Goal: Task Accomplishment & Management: Manage account settings

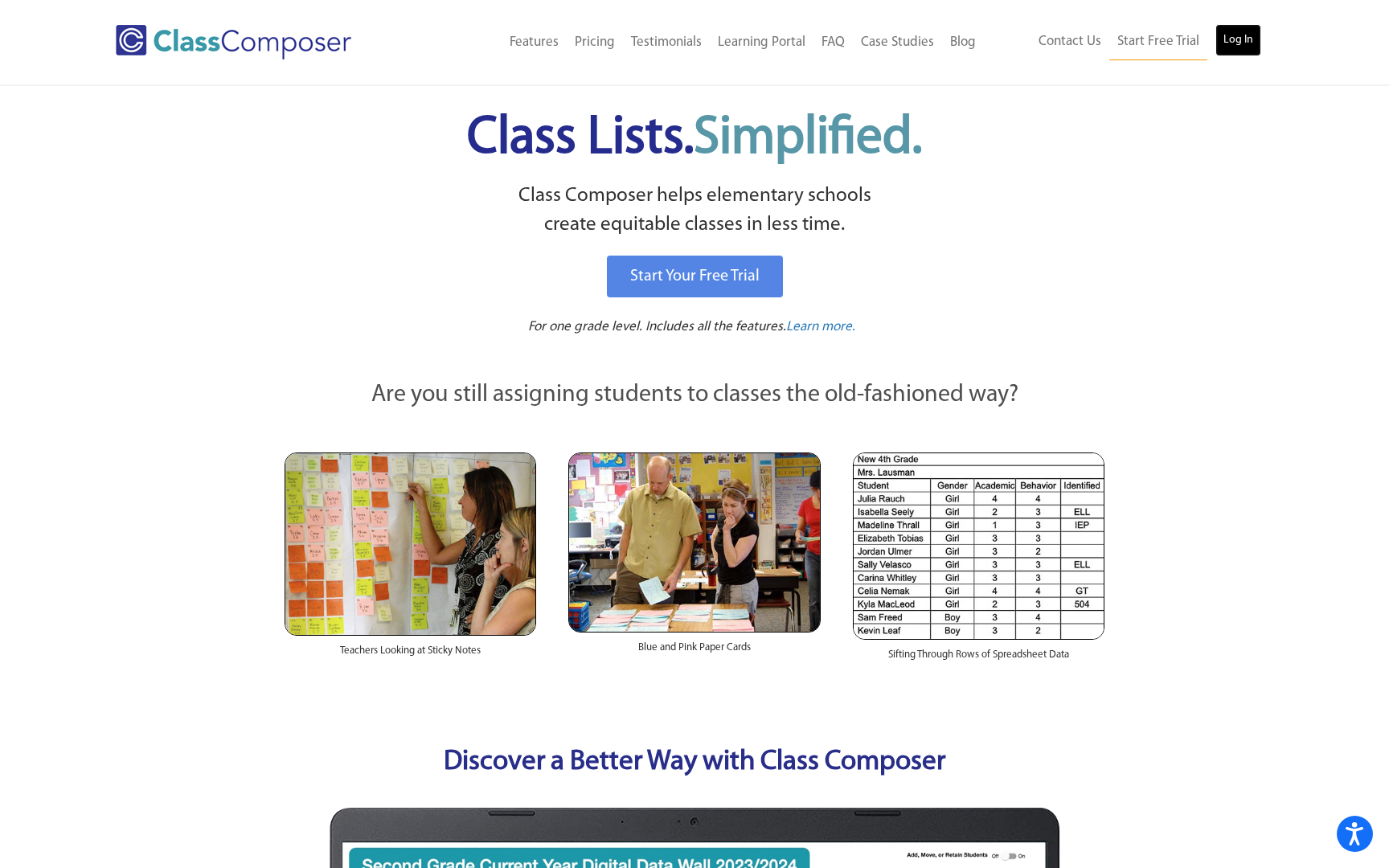
click at [1237, 40] on link "Log In" at bounding box center [1237, 40] width 46 height 32
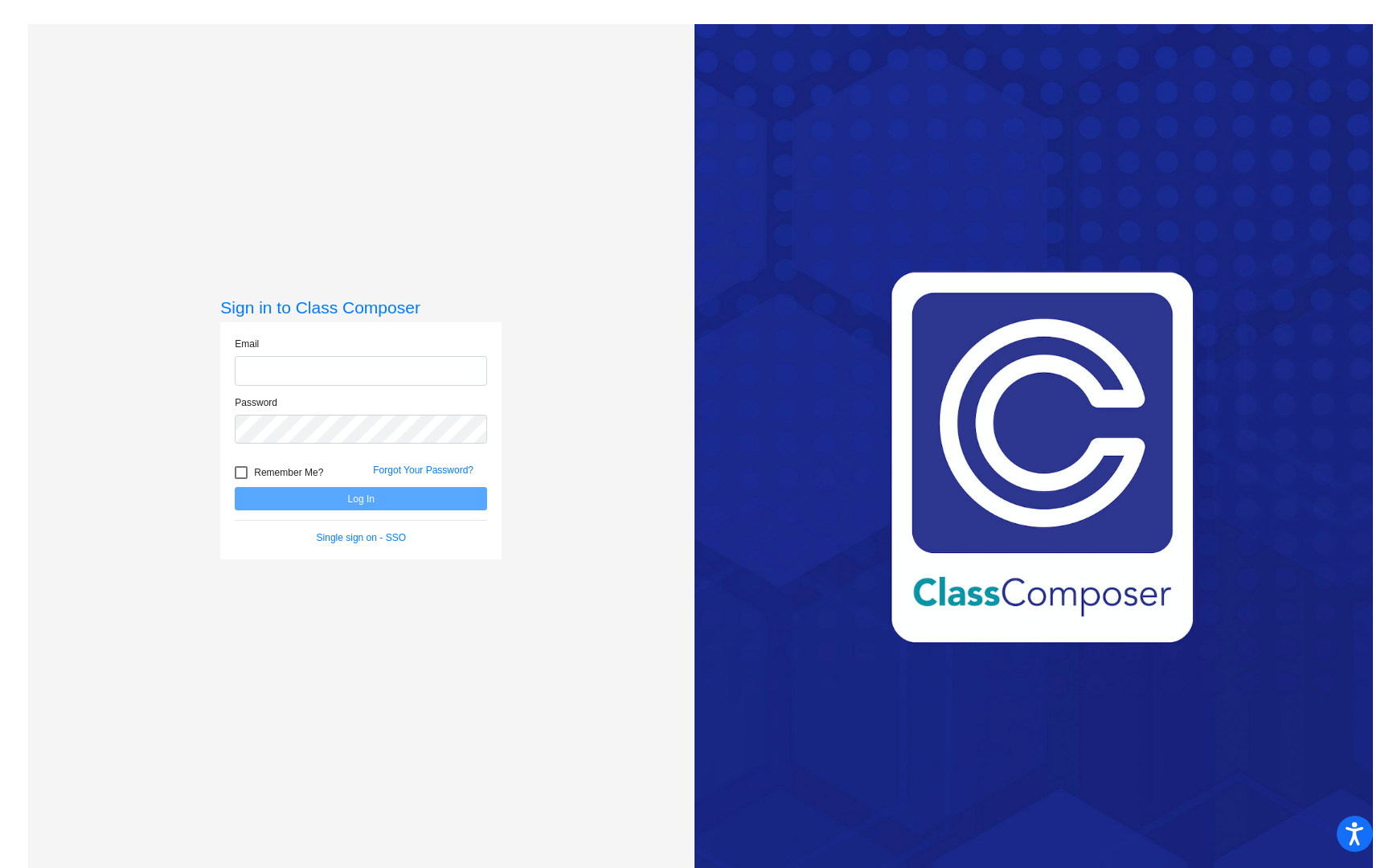
type input "[EMAIL_ADDRESS][PERSON_NAME][DOMAIN_NAME]"
click at [402, 499] on button "Log In" at bounding box center [361, 499] width 252 height 23
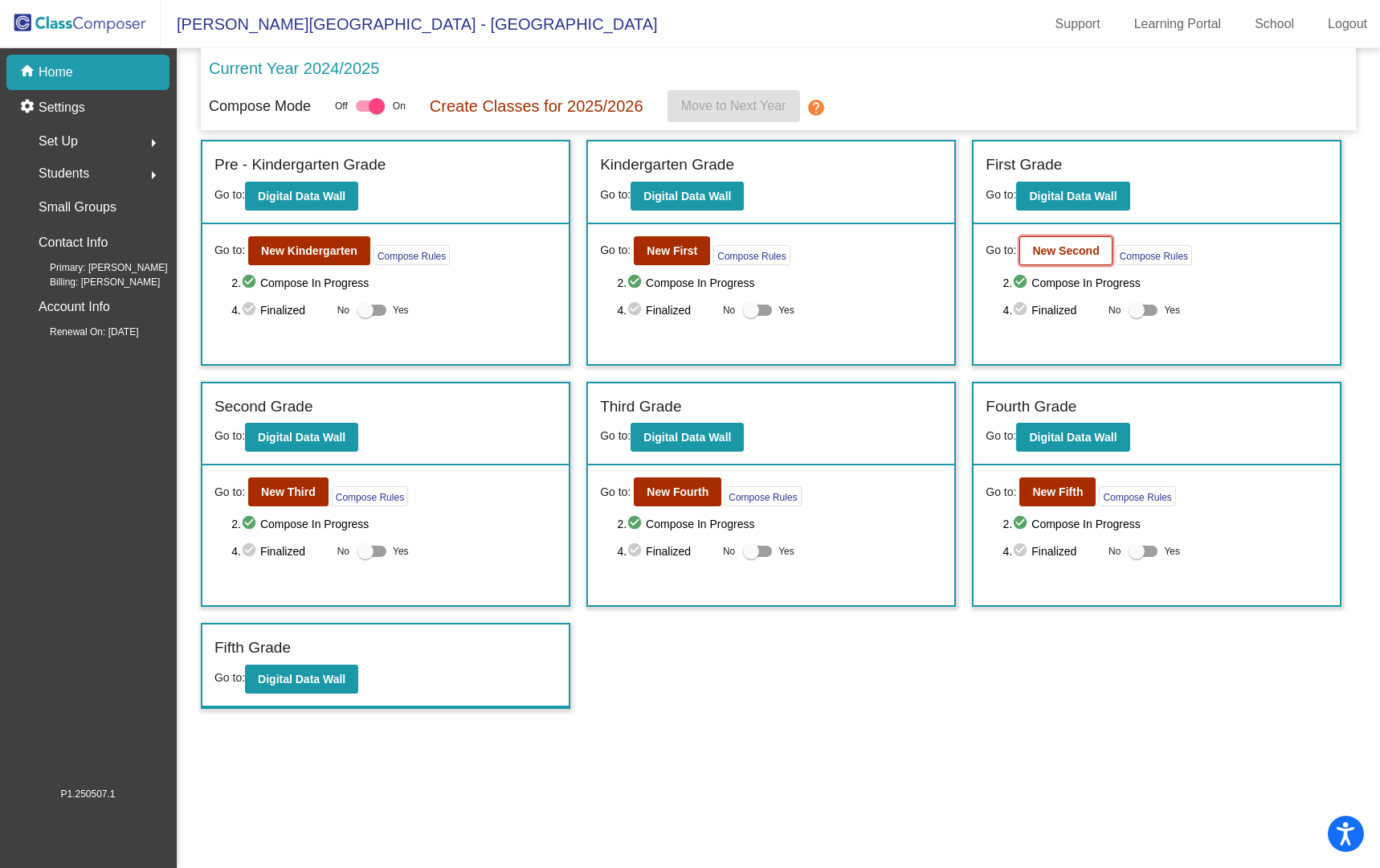
click at [1073, 247] on b "New Second" at bounding box center [1065, 250] width 66 height 13
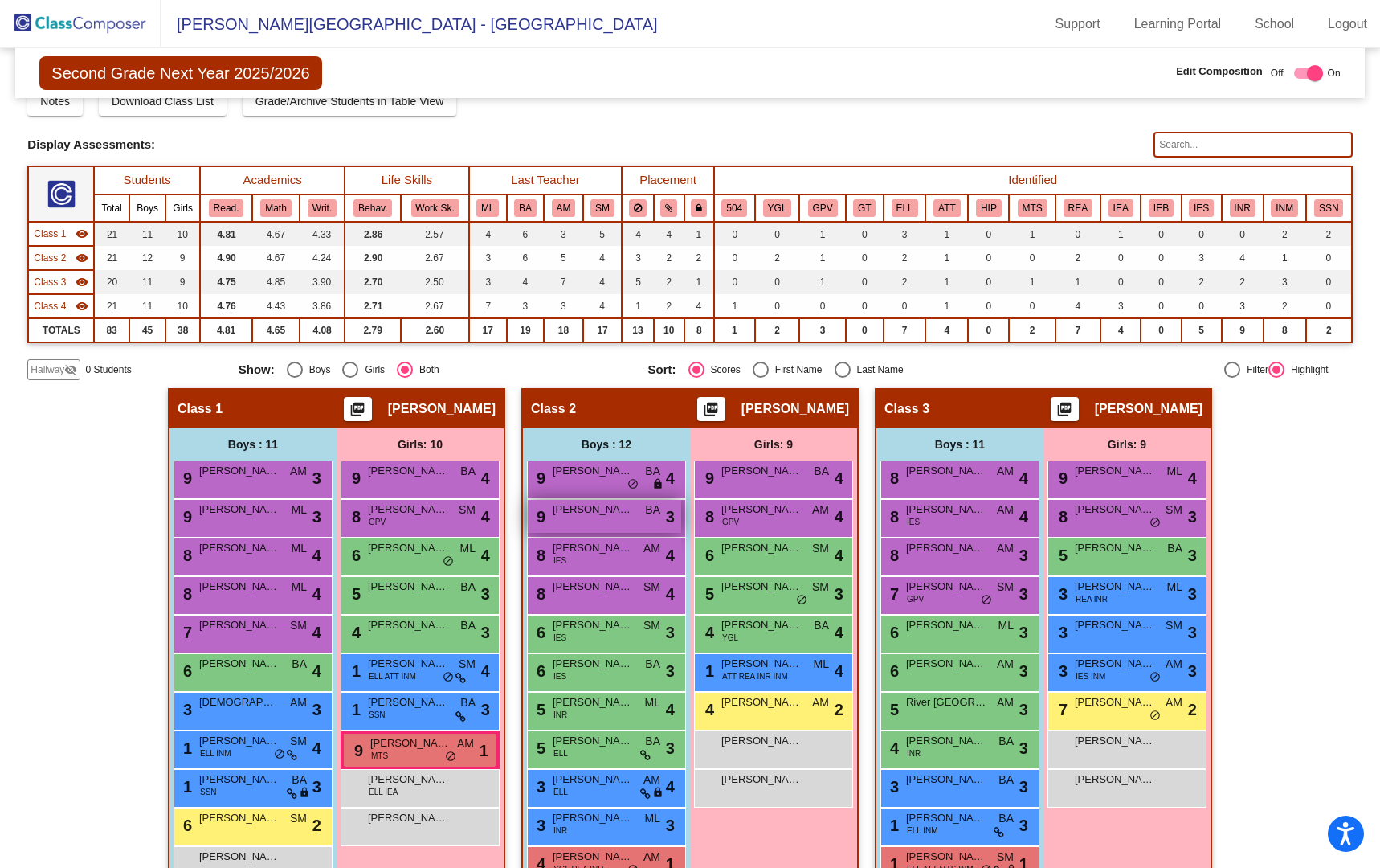
scroll to position [49, 0]
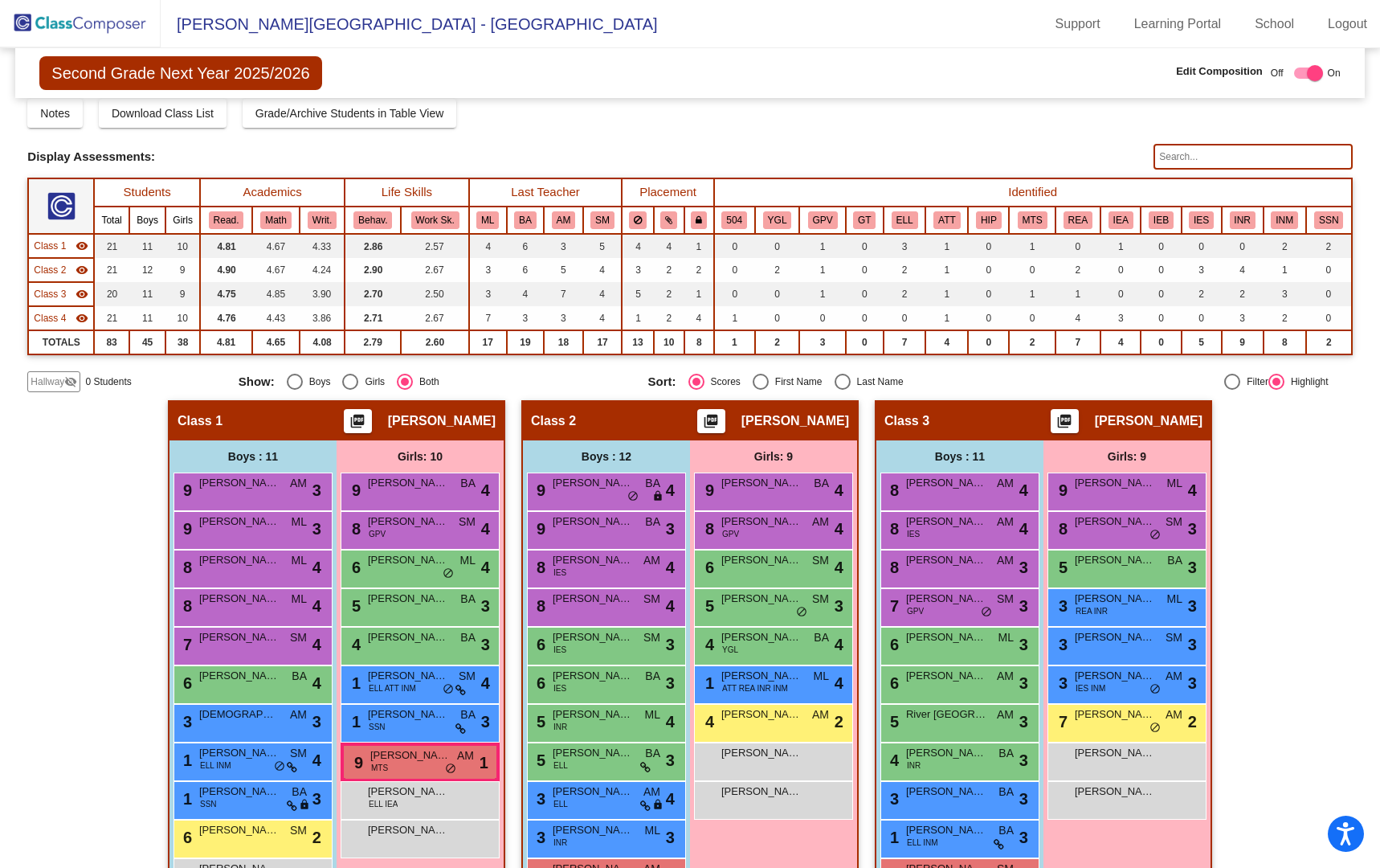
click at [1190, 154] on input "text" at bounding box center [1252, 156] width 198 height 25
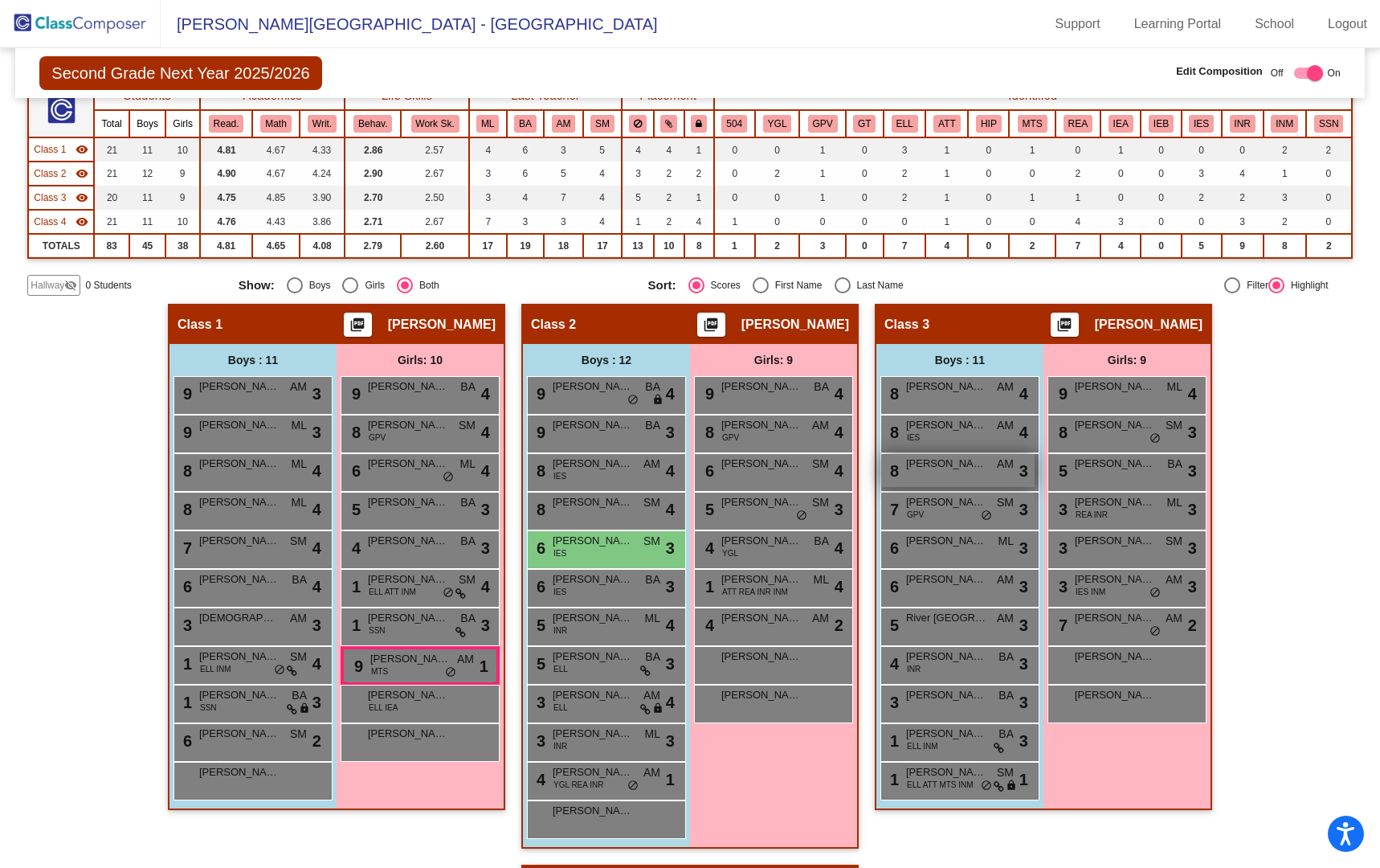
scroll to position [143, 0]
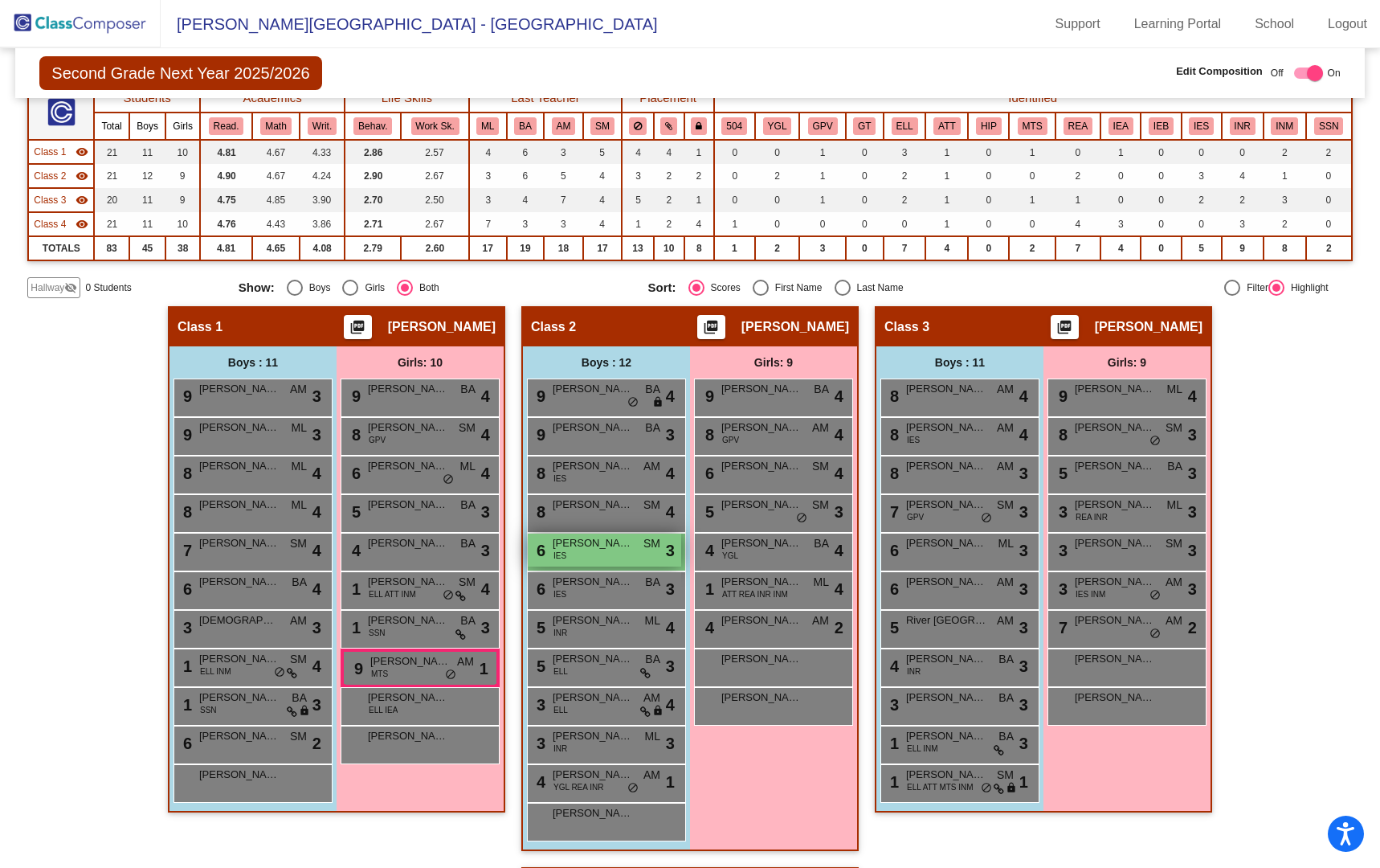
click at [609, 559] on div "6 Caden Fleener IES SM lock do_not_disturb_alt 3" at bounding box center [604, 550] width 153 height 33
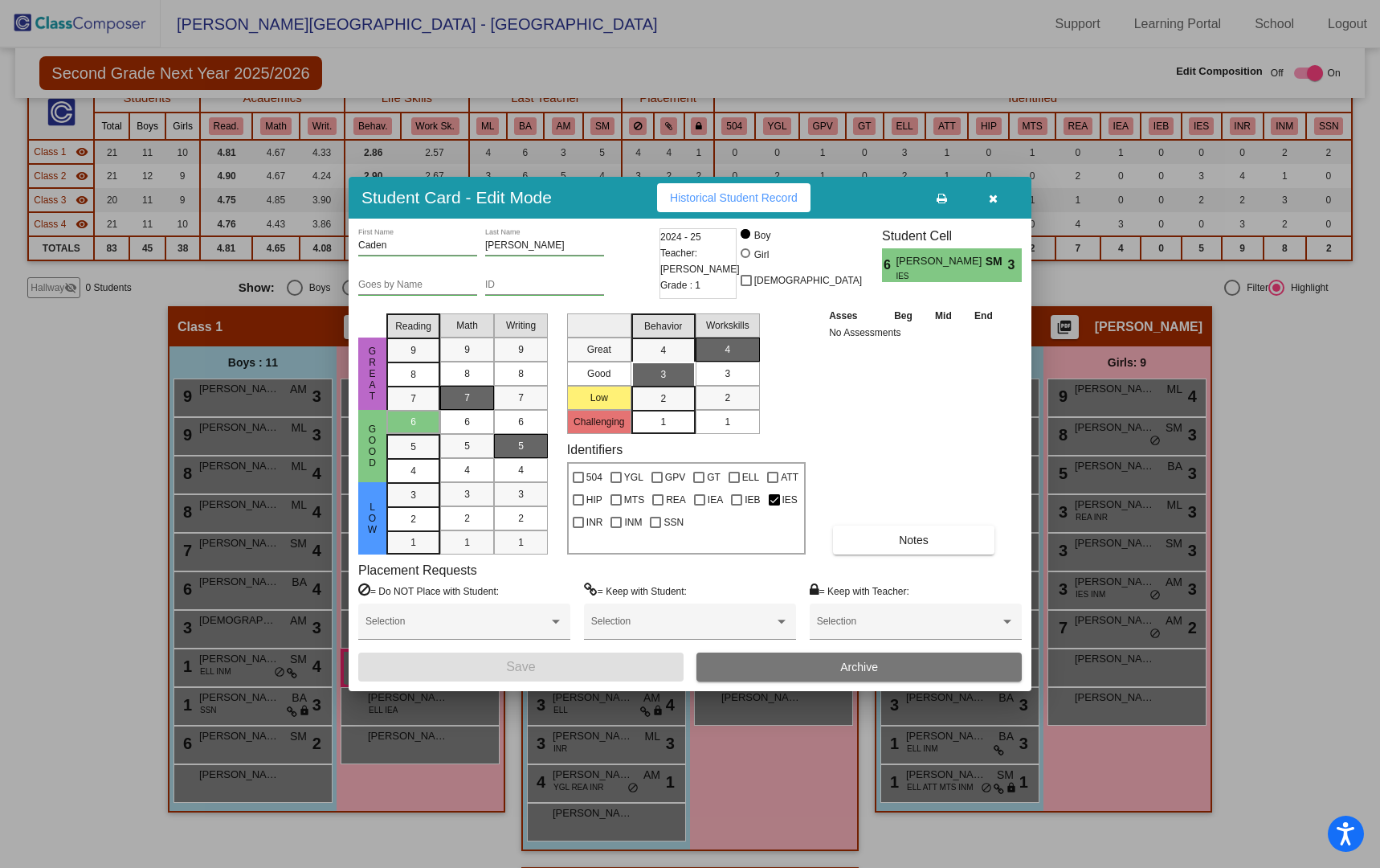
click at [757, 660] on button "Archive" at bounding box center [859, 668] width 325 height 29
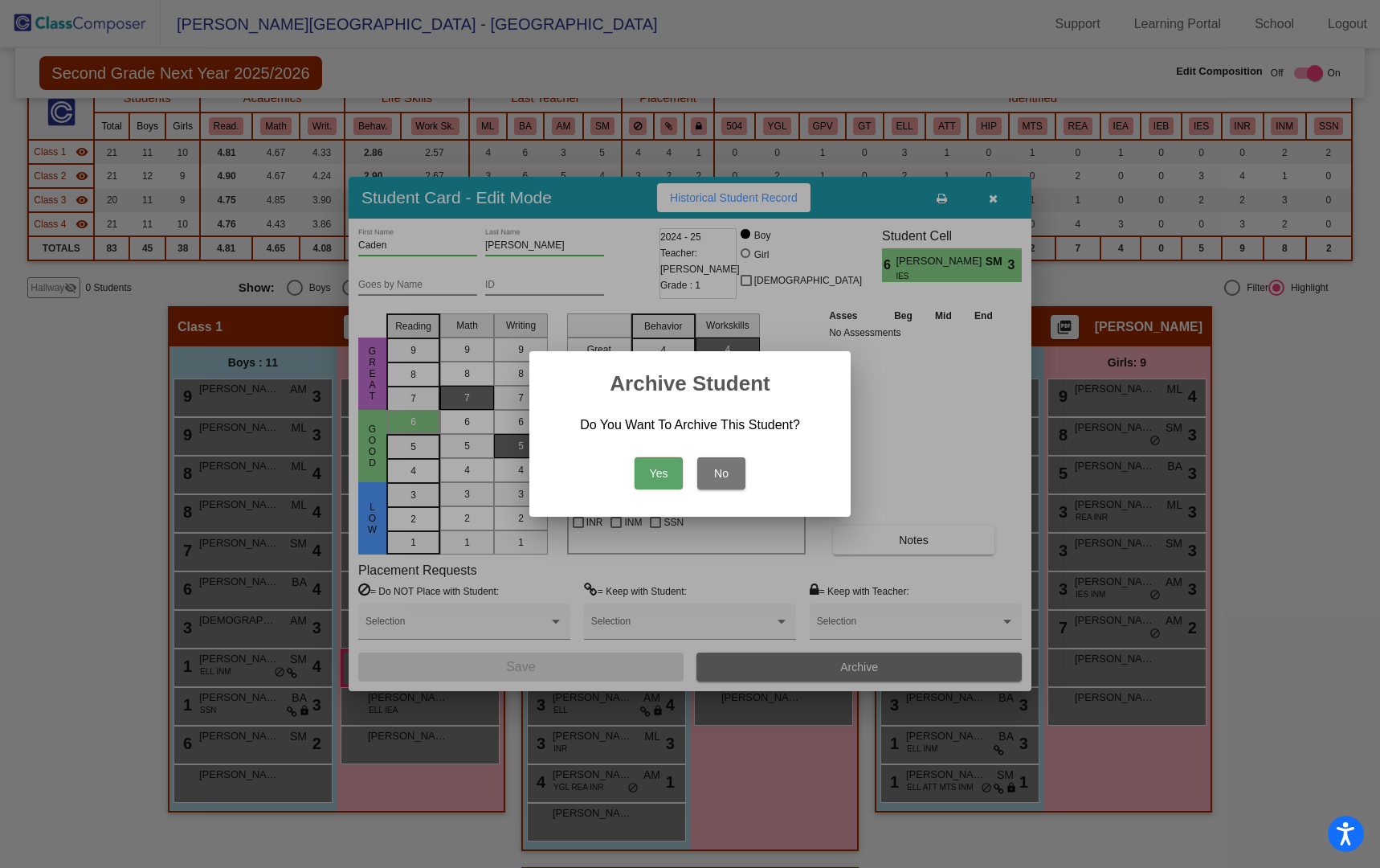
click at [651, 477] on button "Yes" at bounding box center [658, 473] width 48 height 32
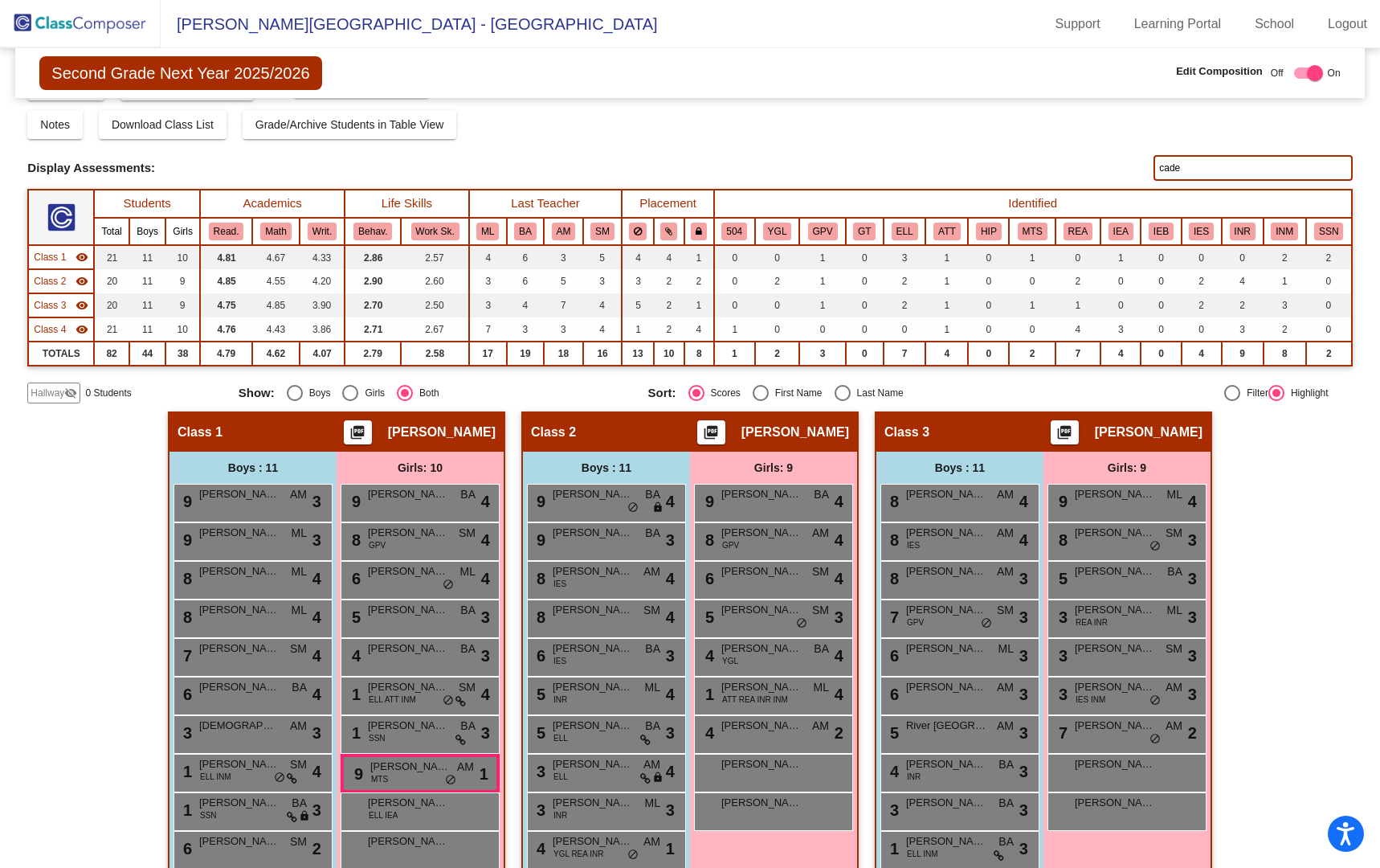
scroll to position [0, 0]
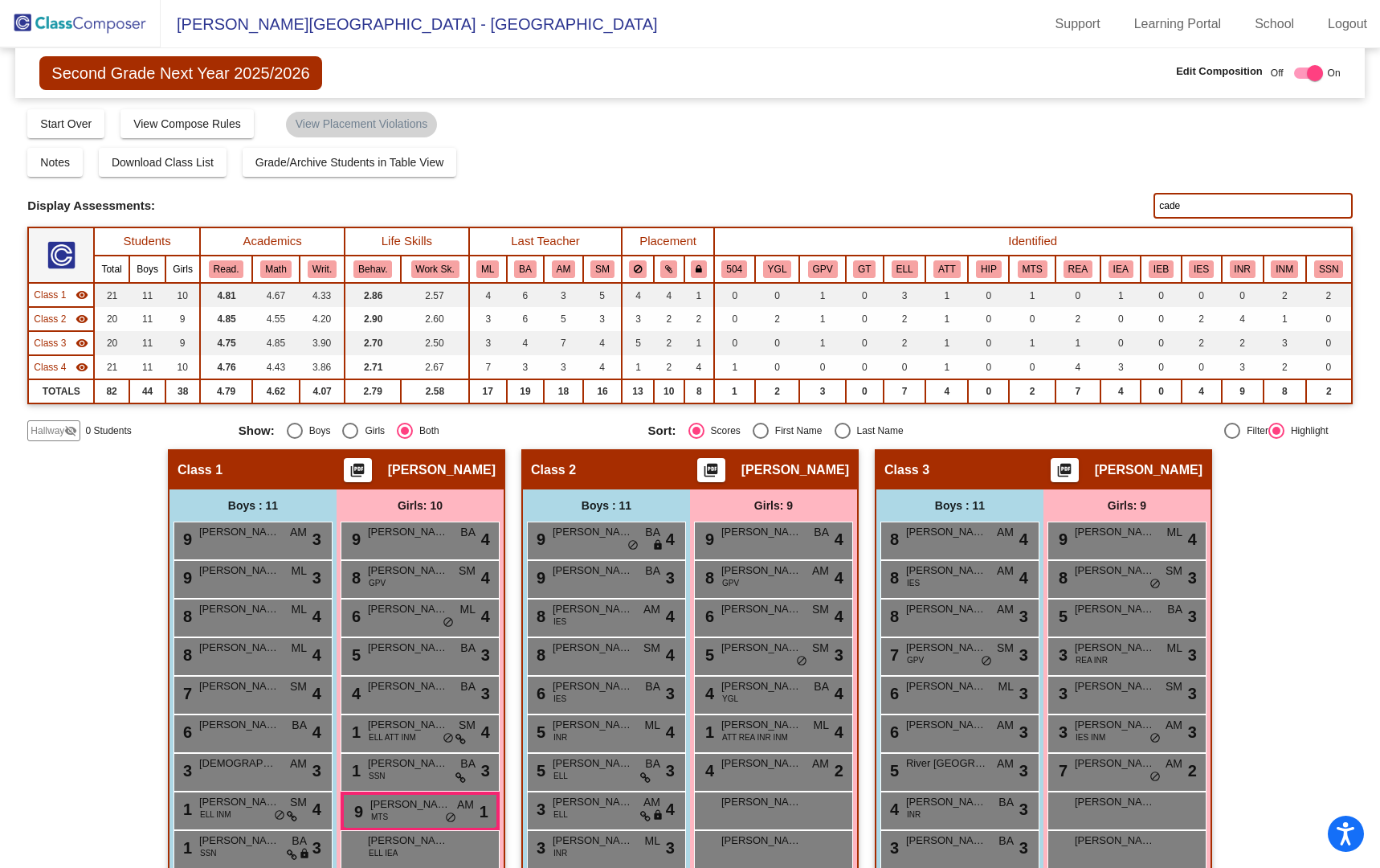
click at [1190, 208] on input "cade" at bounding box center [1252, 205] width 198 height 25
type input "c"
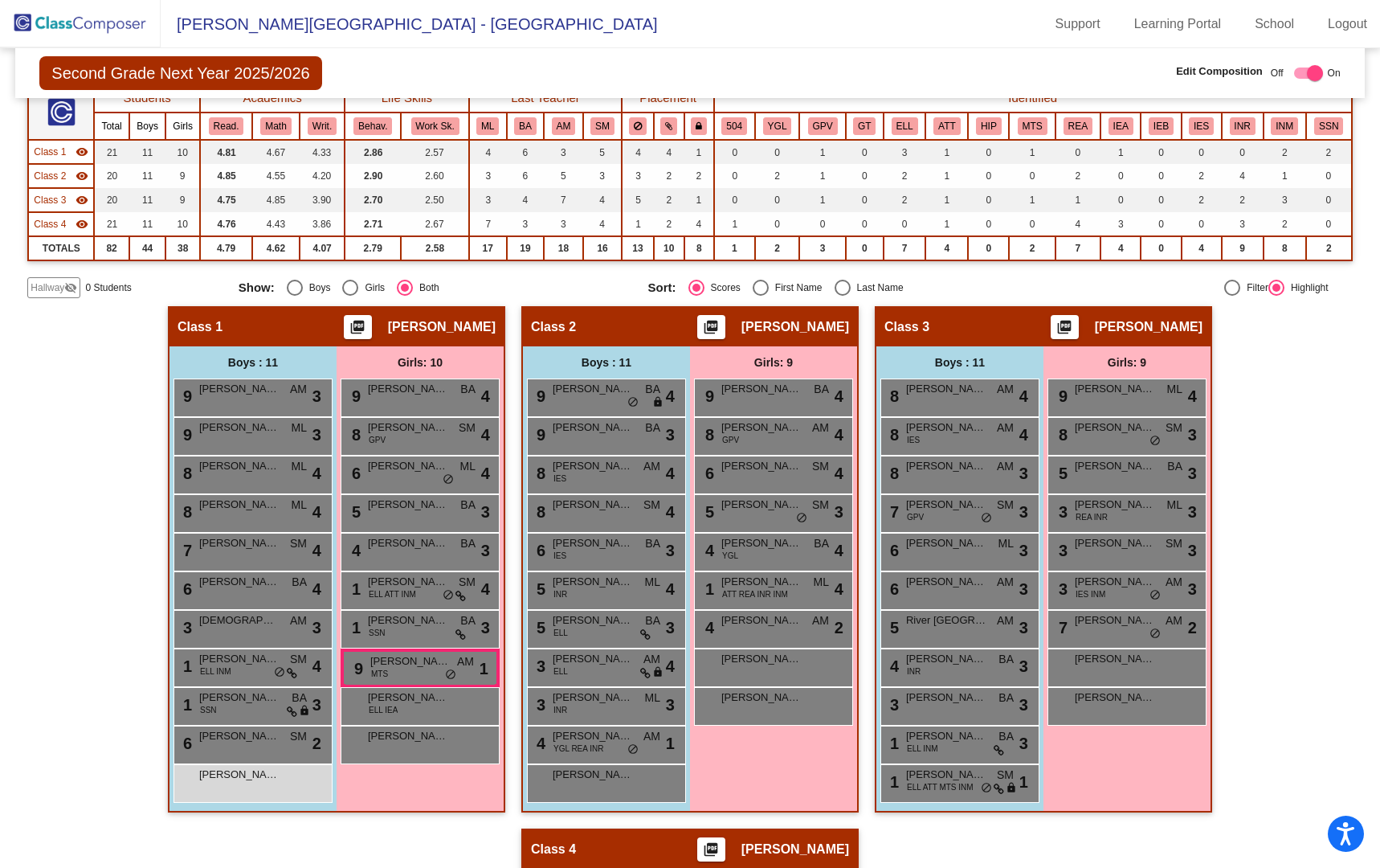
scroll to position [147, 0]
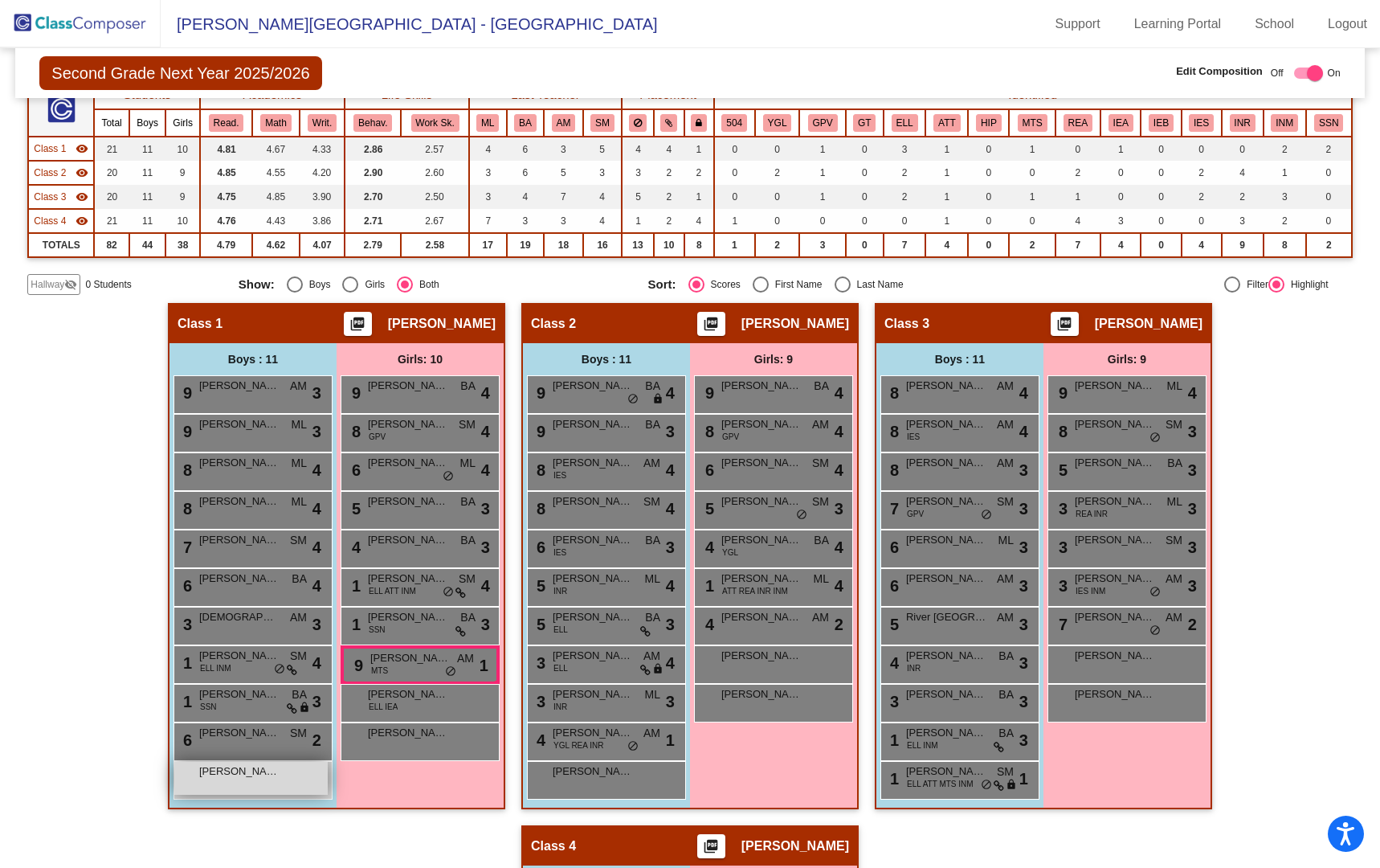
click at [246, 785] on div "Roland Montoya lock do_not_disturb_alt" at bounding box center [250, 778] width 153 height 33
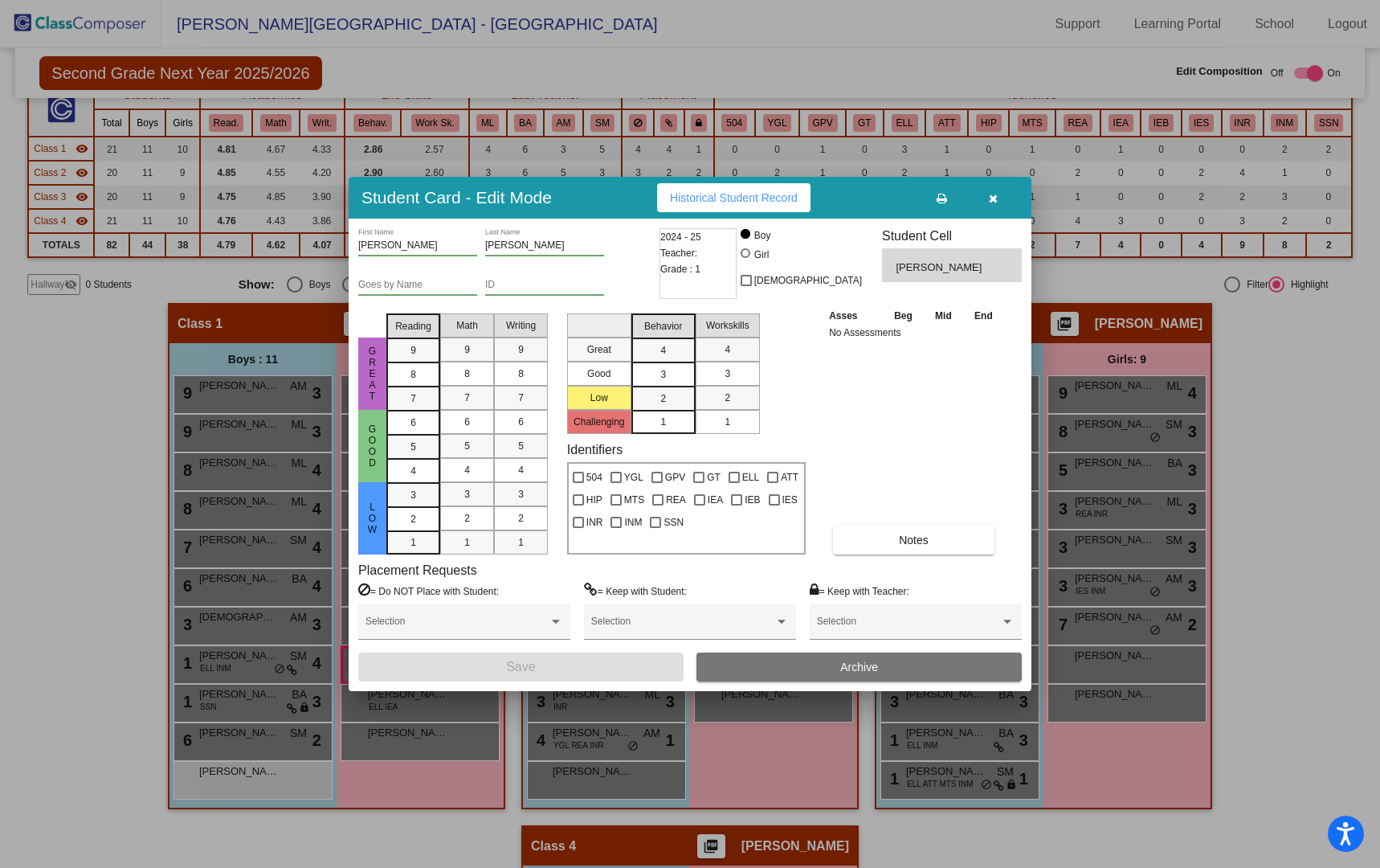
click at [782, 666] on button "Archive" at bounding box center [859, 668] width 325 height 29
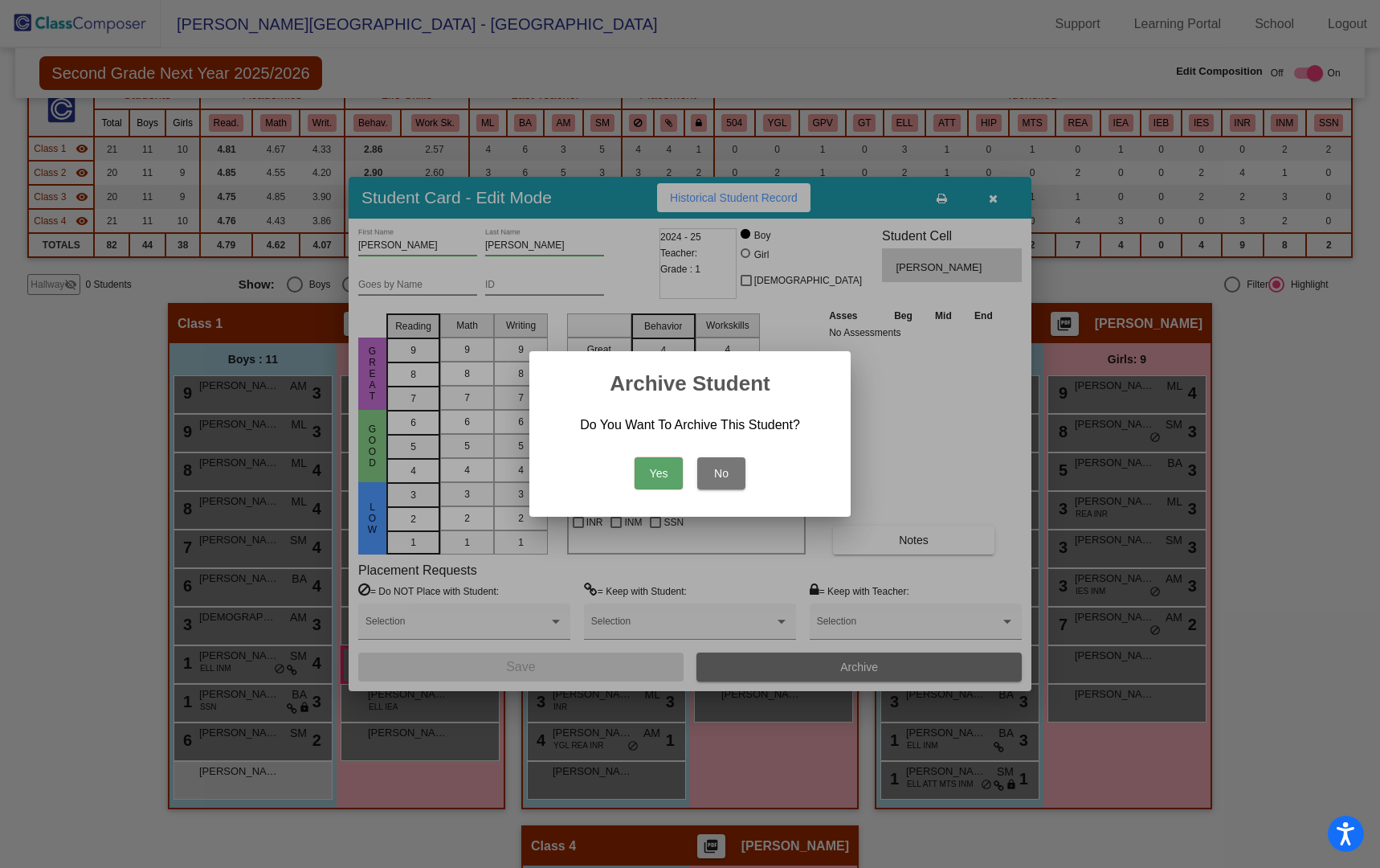
click at [667, 472] on button "Yes" at bounding box center [658, 473] width 48 height 32
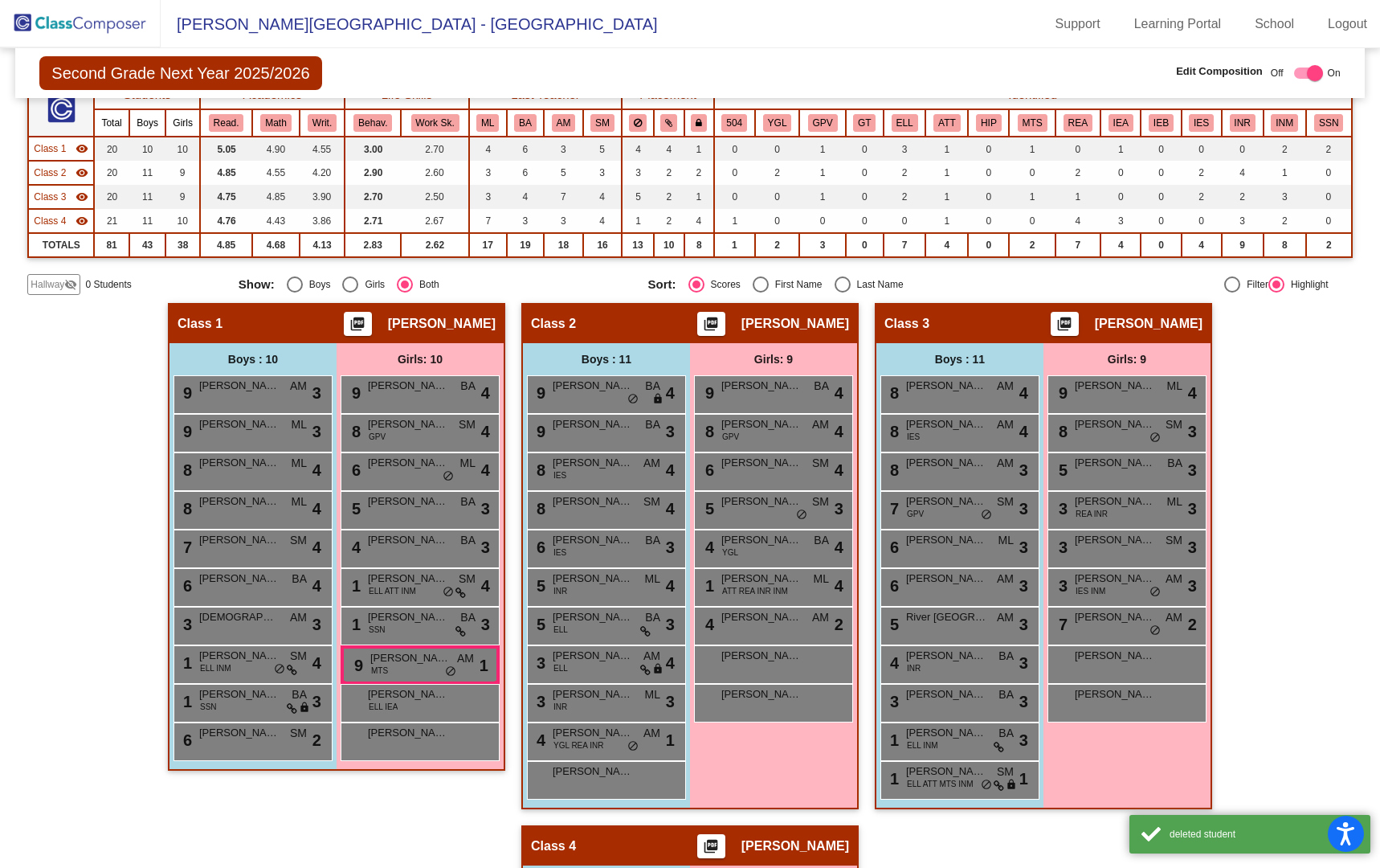
click at [1314, 495] on div "Hallway - Hallway Class picture_as_pdf Add Student First Name Last Name Student…" at bounding box center [690, 825] width 1325 height 1045
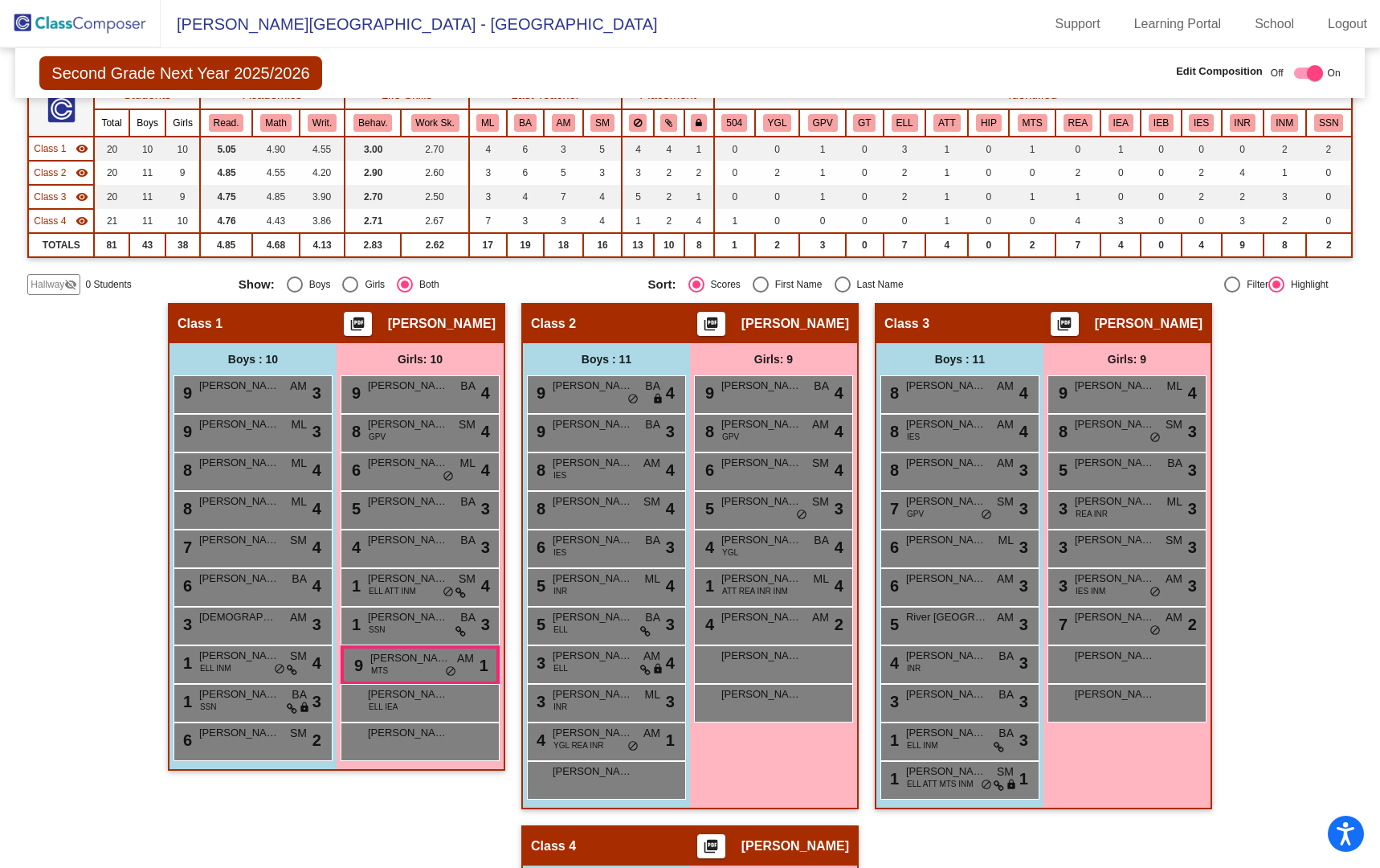
scroll to position [0, 0]
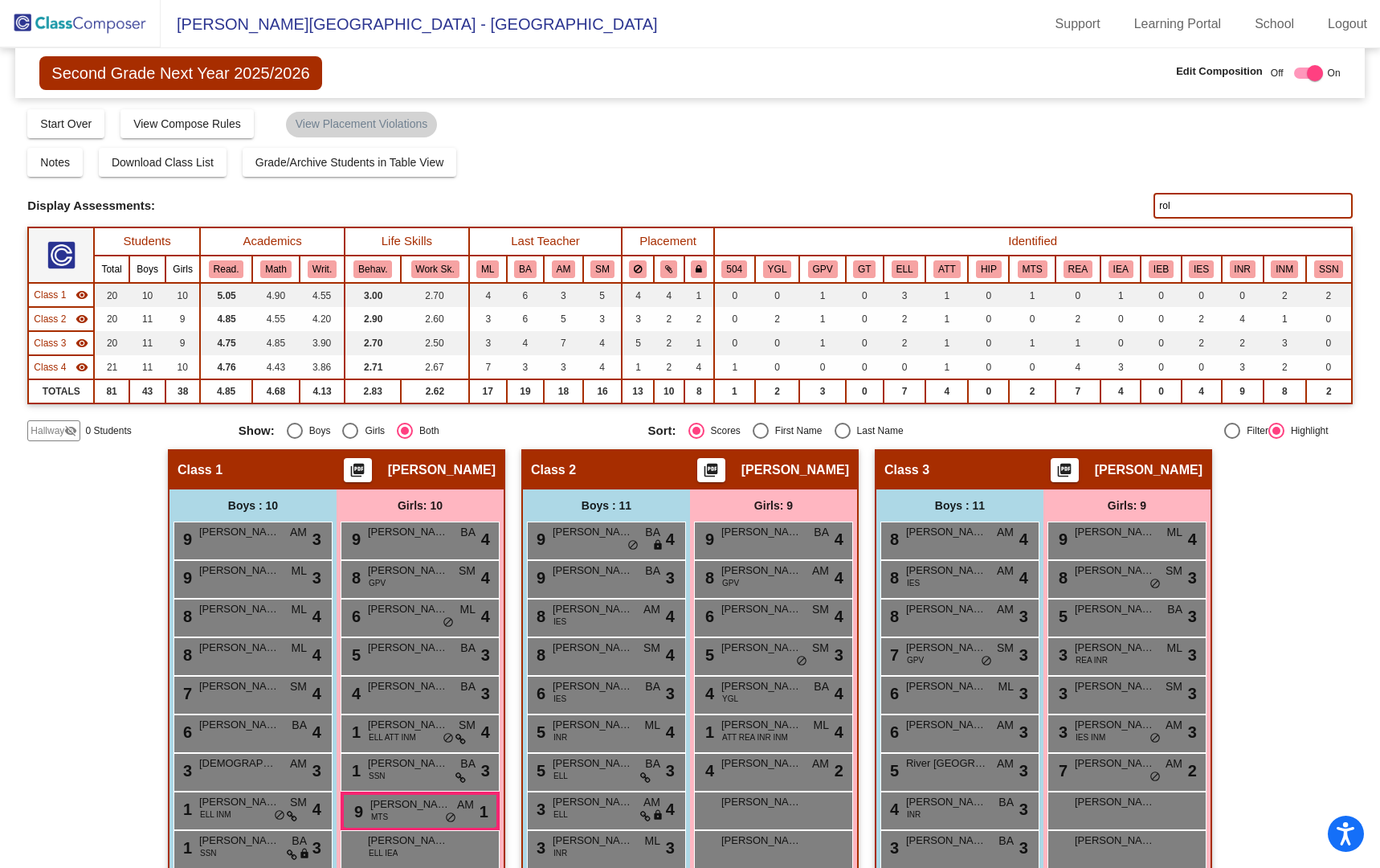
click at [1176, 206] on input "rol" at bounding box center [1252, 205] width 198 height 25
type input "r"
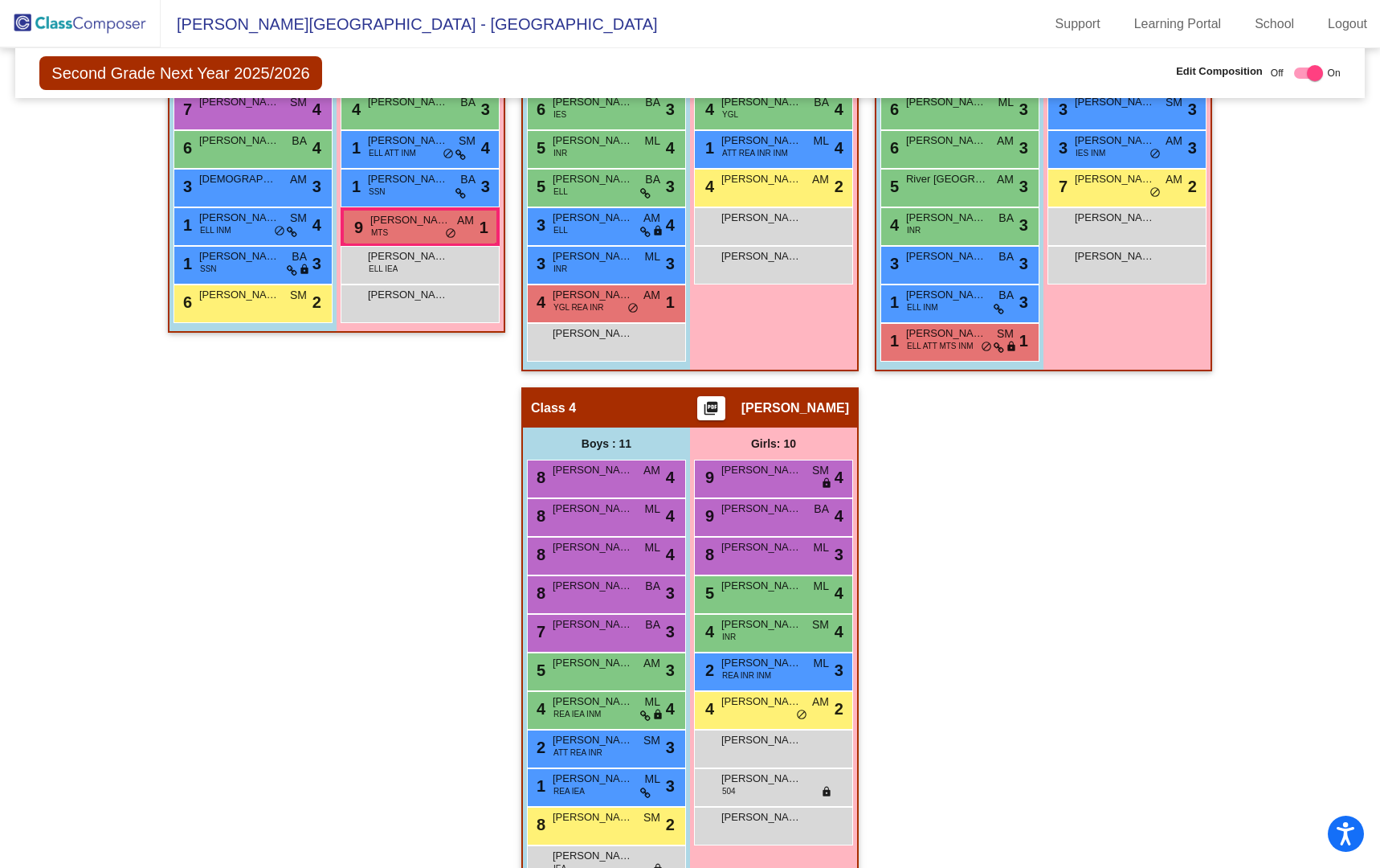
scroll to position [626, 0]
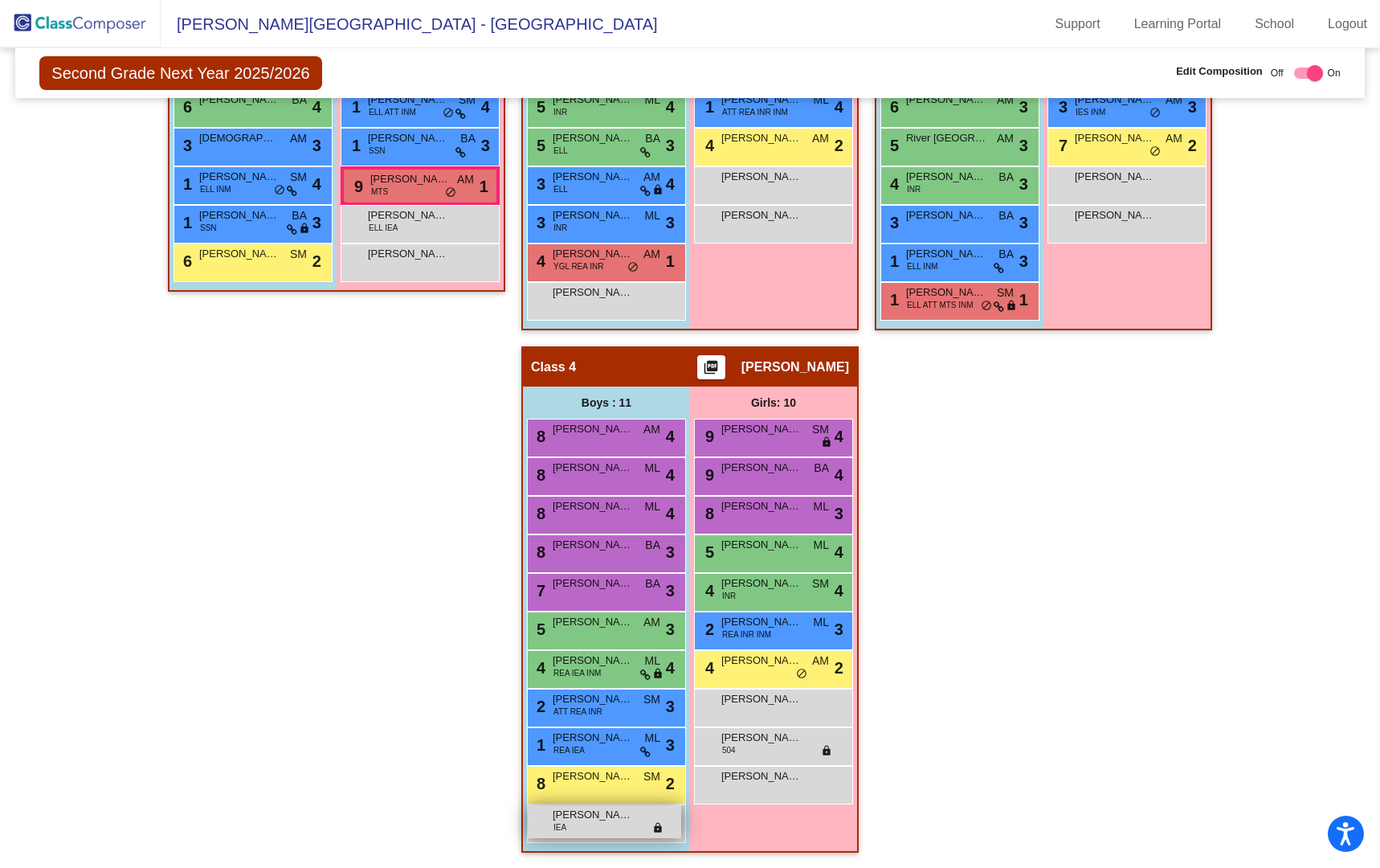
click at [610, 828] on div "Wyatt Kaczorowski IEA lock do_not_disturb_alt" at bounding box center [604, 822] width 153 height 33
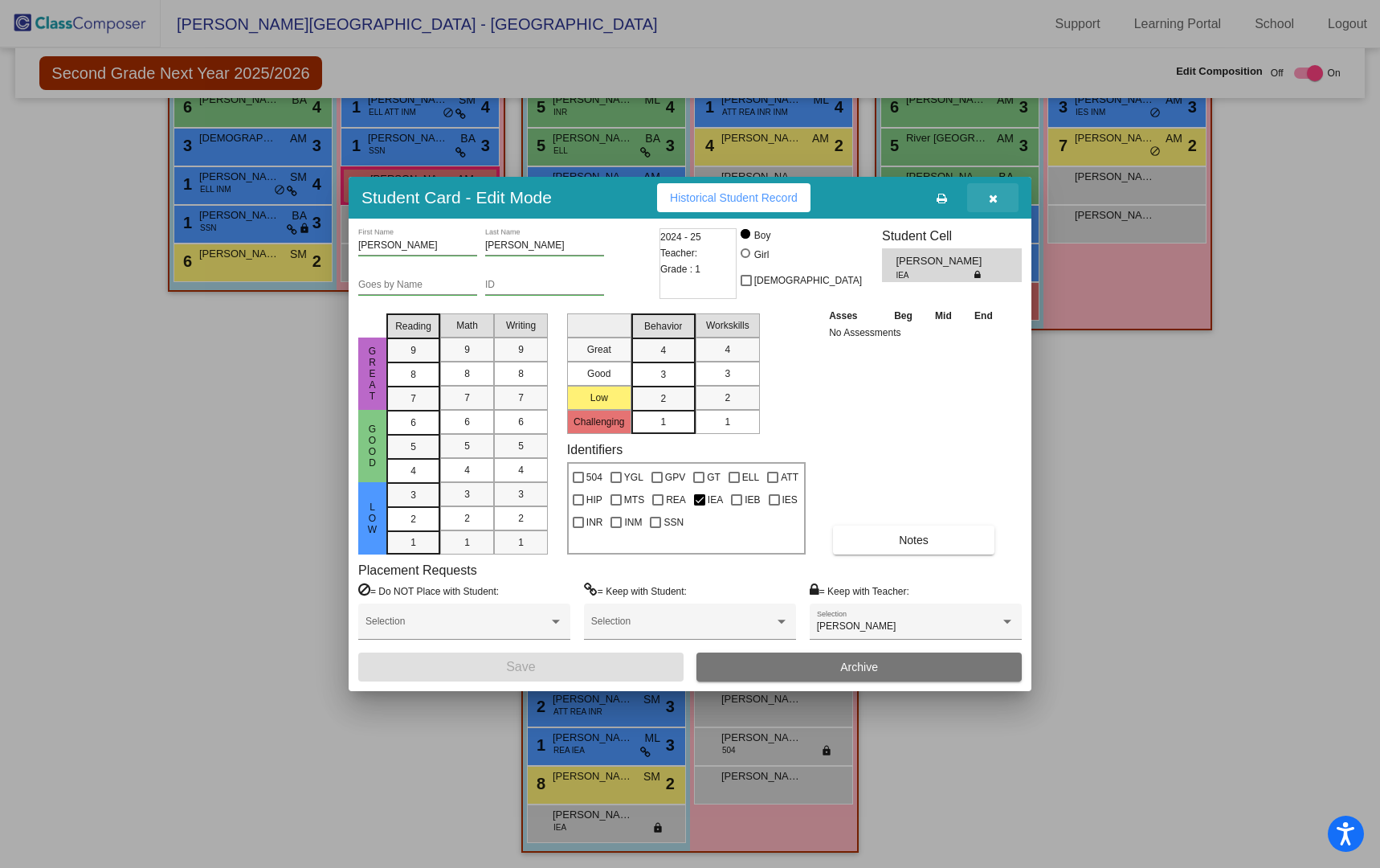
click at [991, 201] on icon "button" at bounding box center [993, 198] width 9 height 12
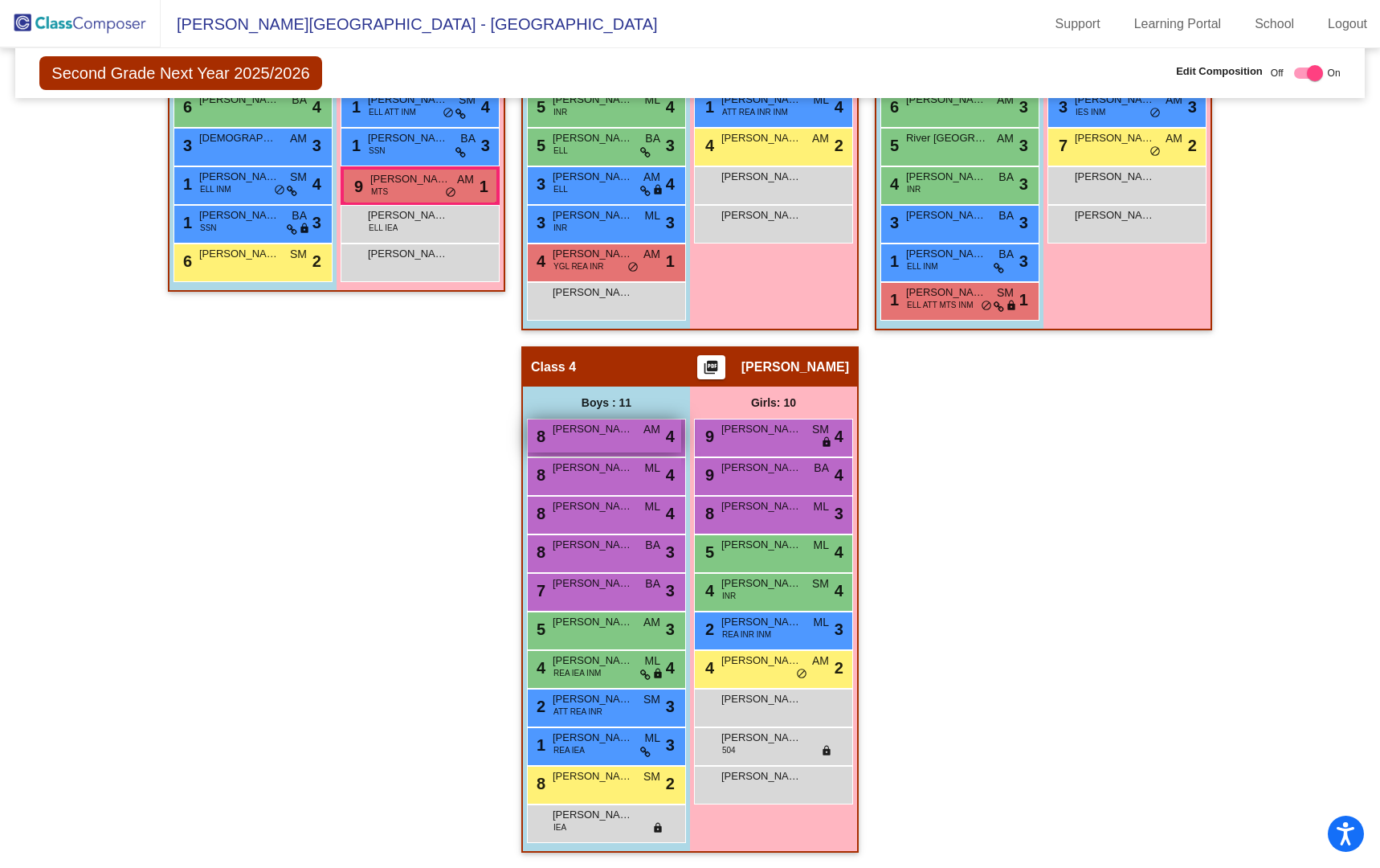
click at [598, 436] on div "8 Grady (Mack) Houle AM lock do_not_disturb_alt 4" at bounding box center [604, 436] width 153 height 33
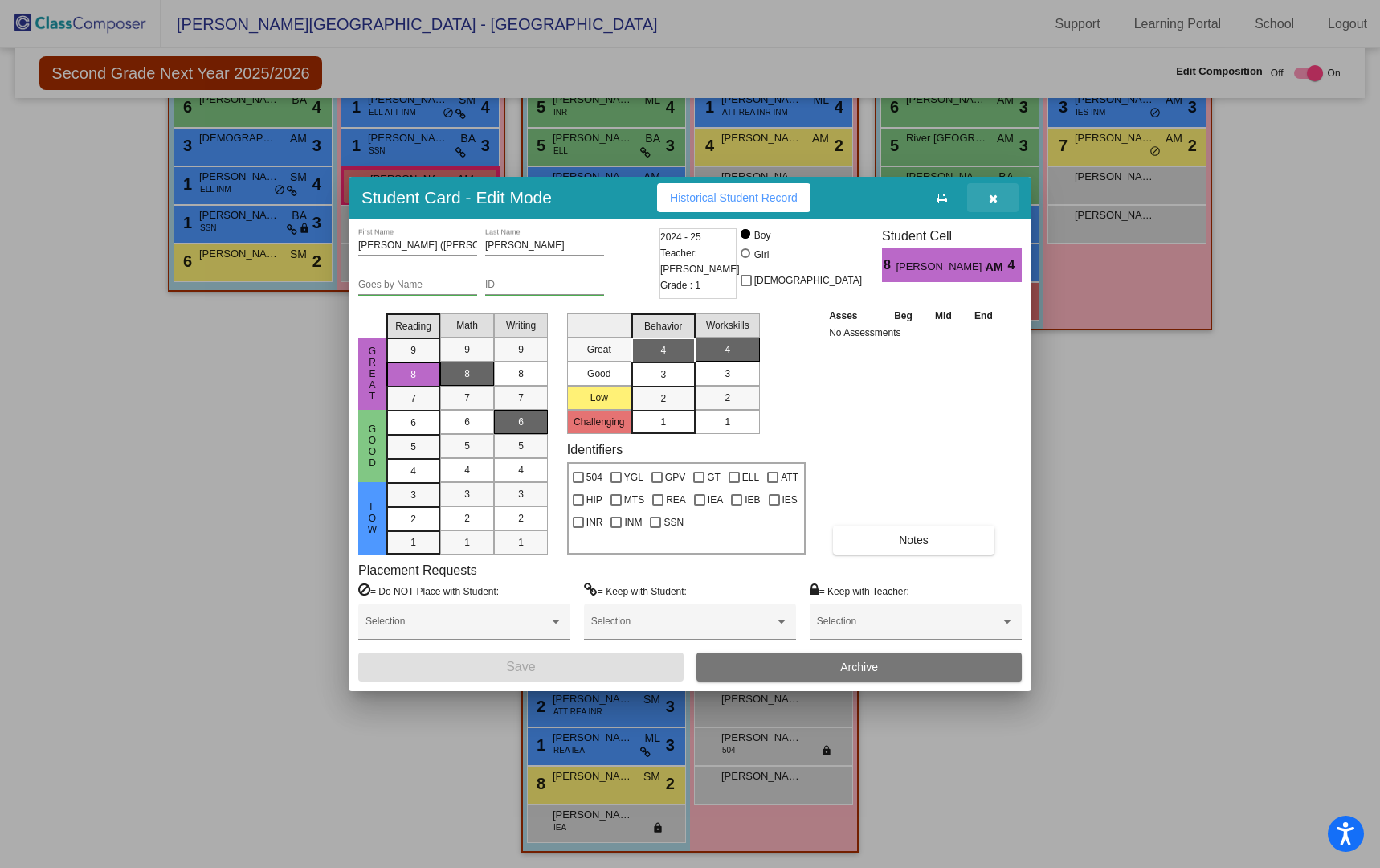
click at [987, 198] on button "button" at bounding box center [993, 197] width 52 height 29
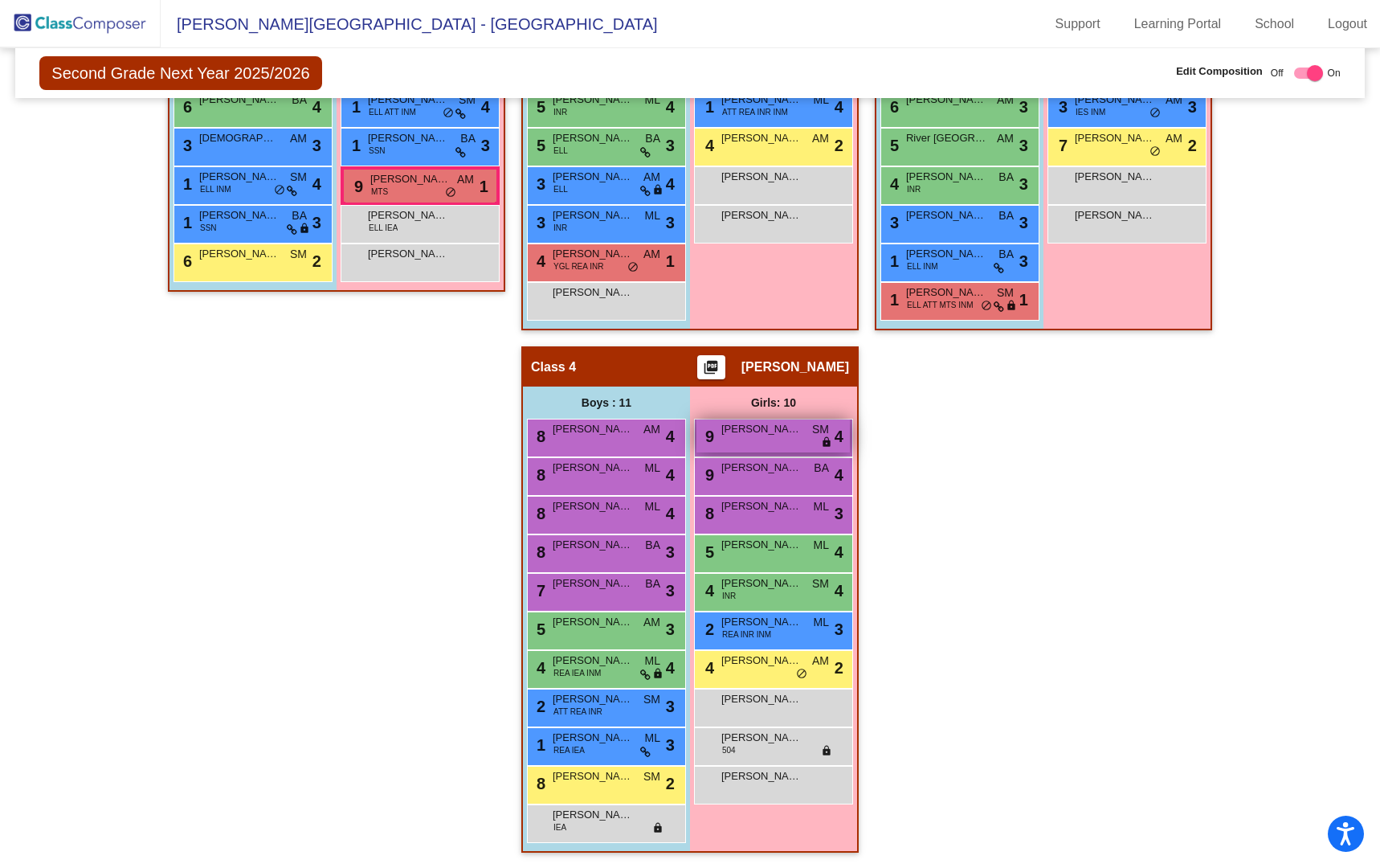
click at [760, 437] on div "9 Katherine Christensen SM lock do_not_disturb_alt 4" at bounding box center [773, 436] width 153 height 33
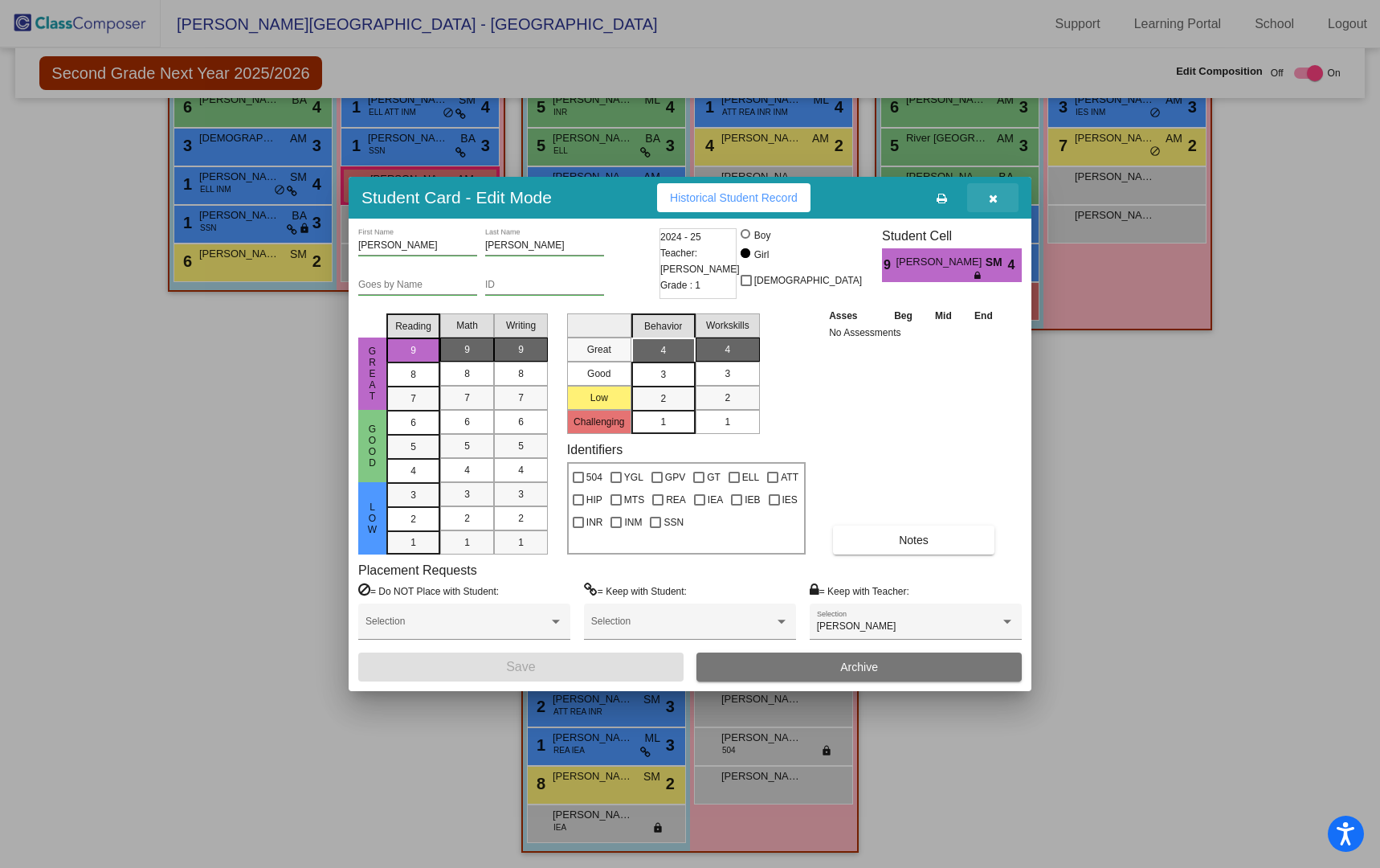
click at [993, 196] on icon "button" at bounding box center [993, 198] width 9 height 12
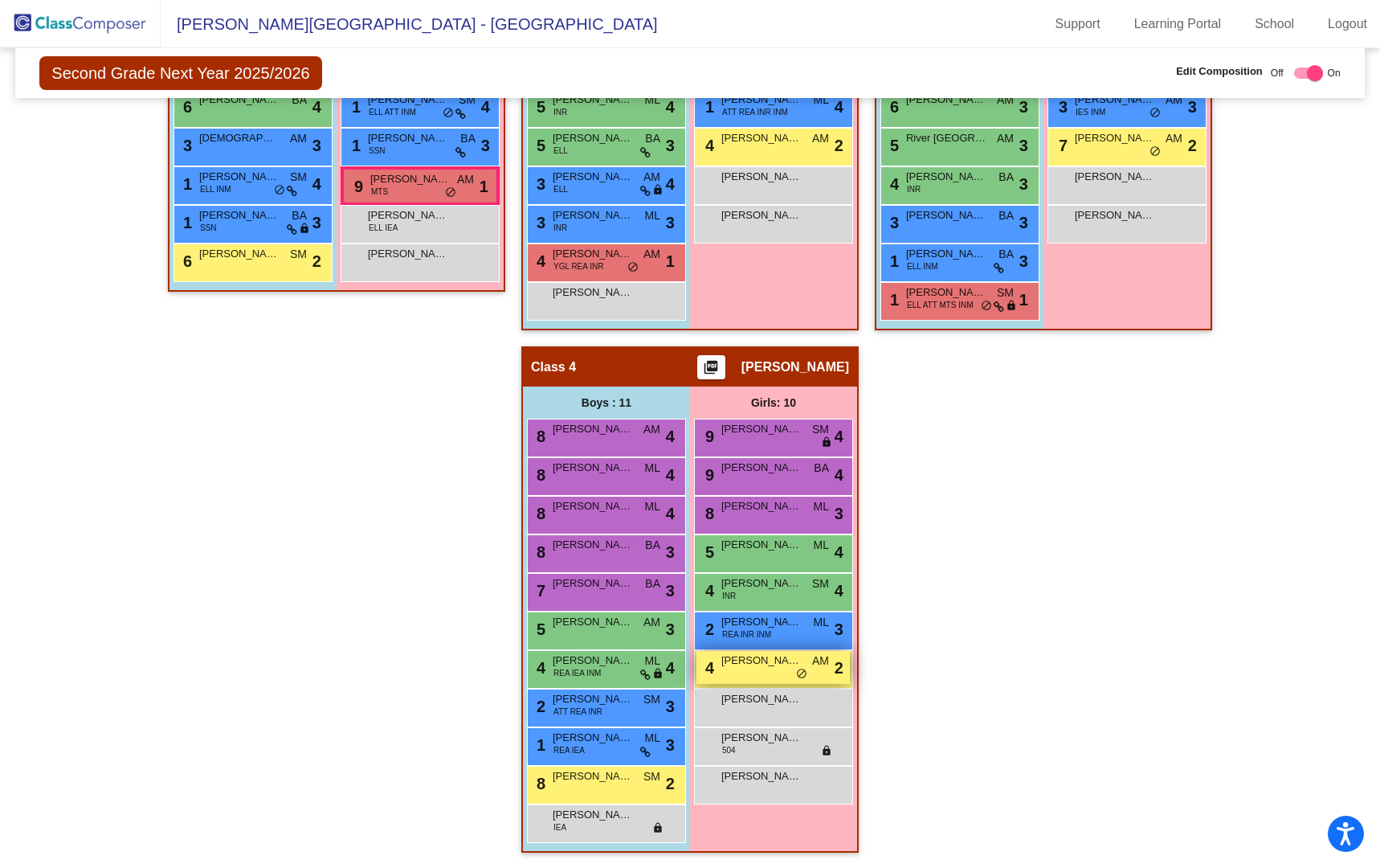
click at [767, 665] on span "Ember Yadav" at bounding box center [761, 661] width 80 height 16
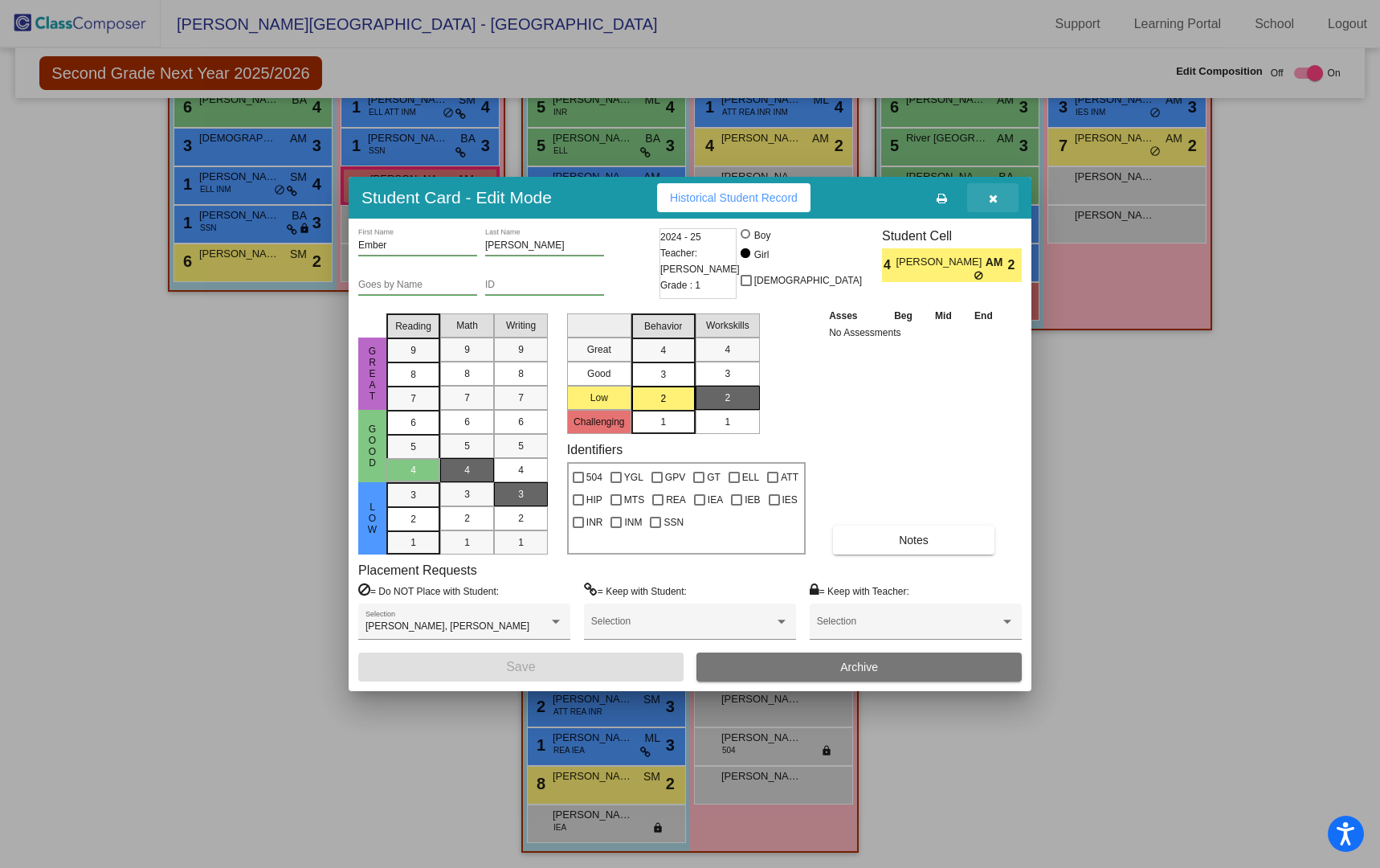
click at [992, 200] on icon "button" at bounding box center [993, 198] width 9 height 12
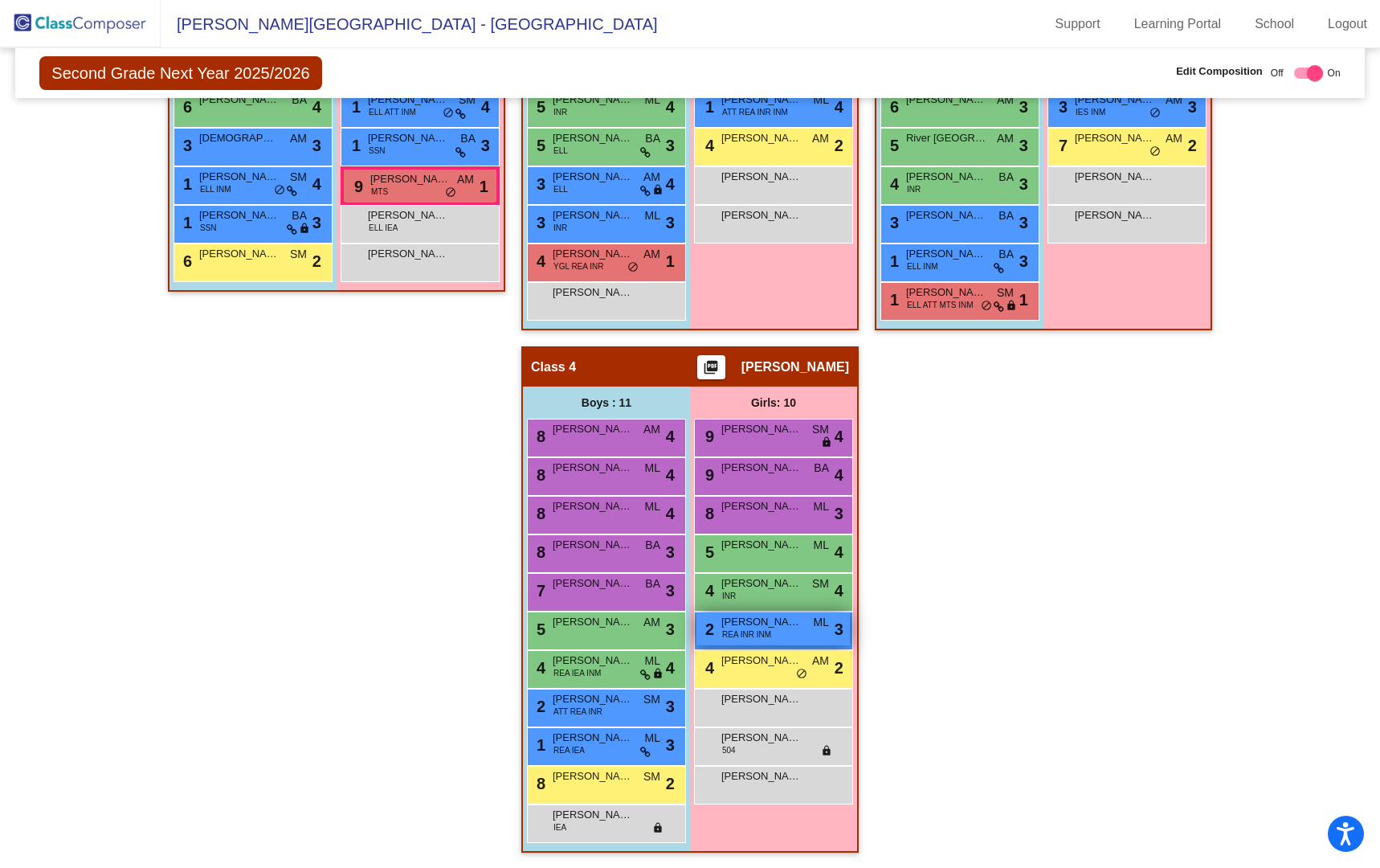
click at [785, 626] on span "Zaniyah Hernandez" at bounding box center [761, 622] width 80 height 16
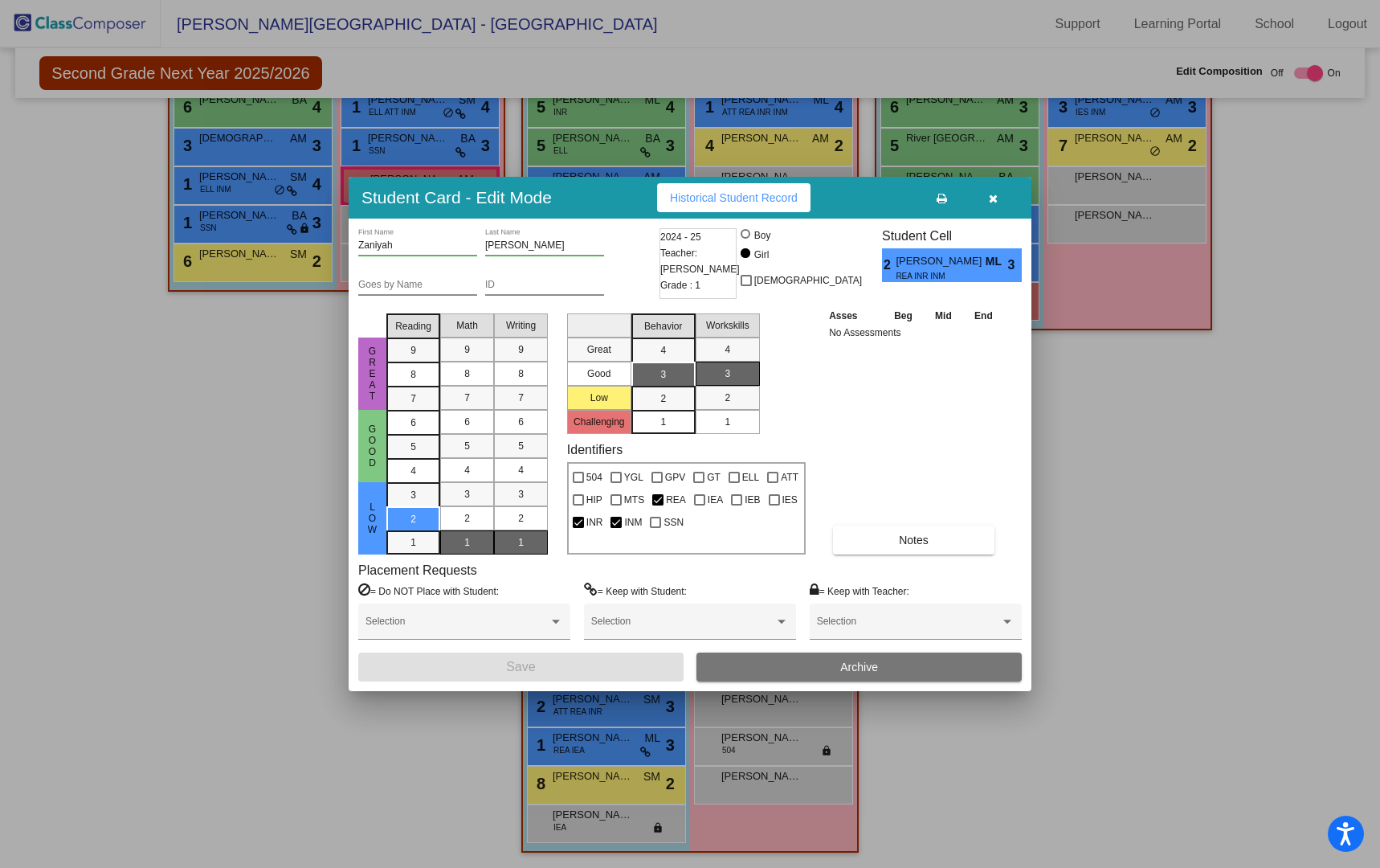
click at [993, 200] on icon "button" at bounding box center [993, 198] width 9 height 12
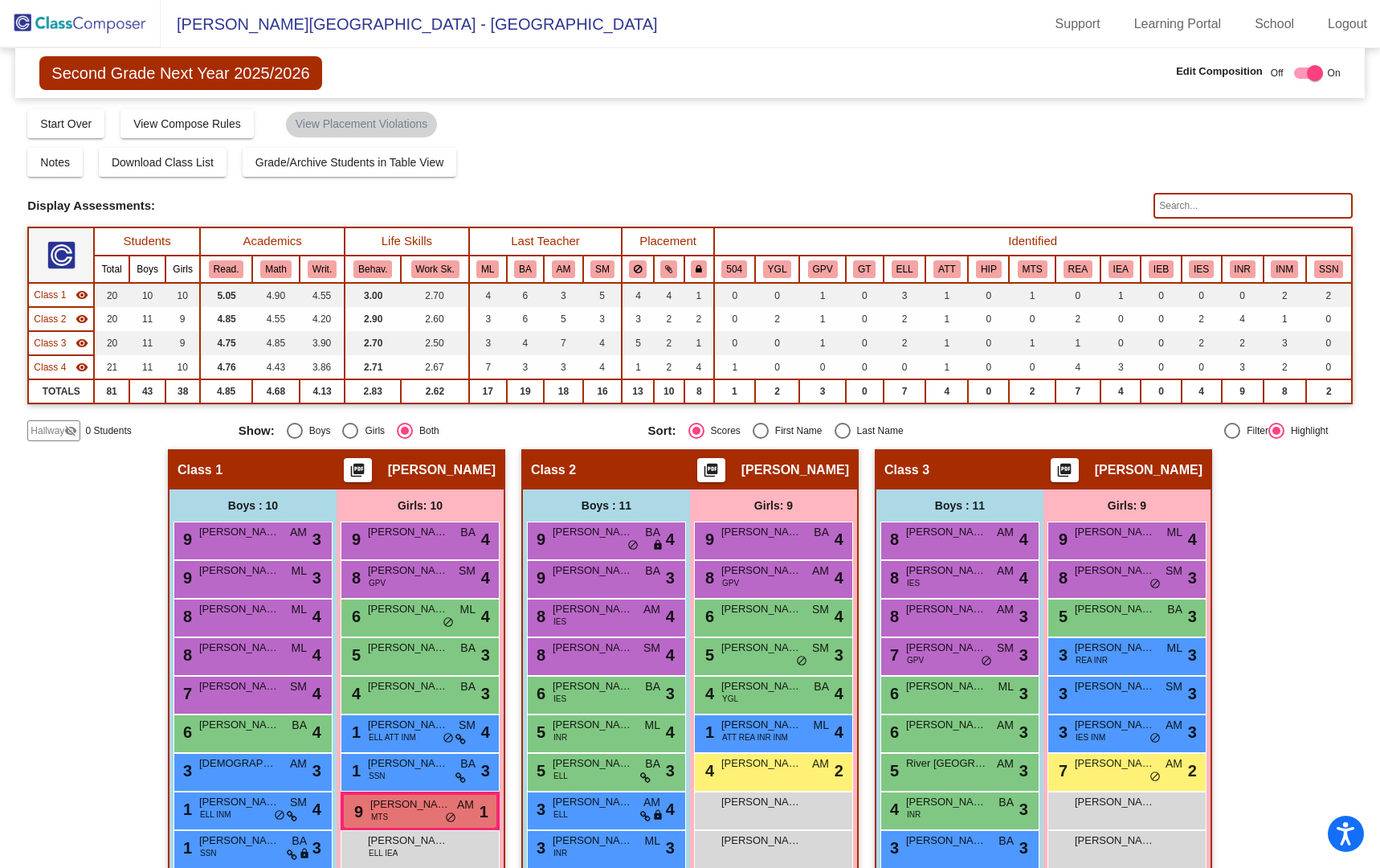
scroll to position [0, 0]
click at [95, 21] on img at bounding box center [80, 23] width 160 height 48
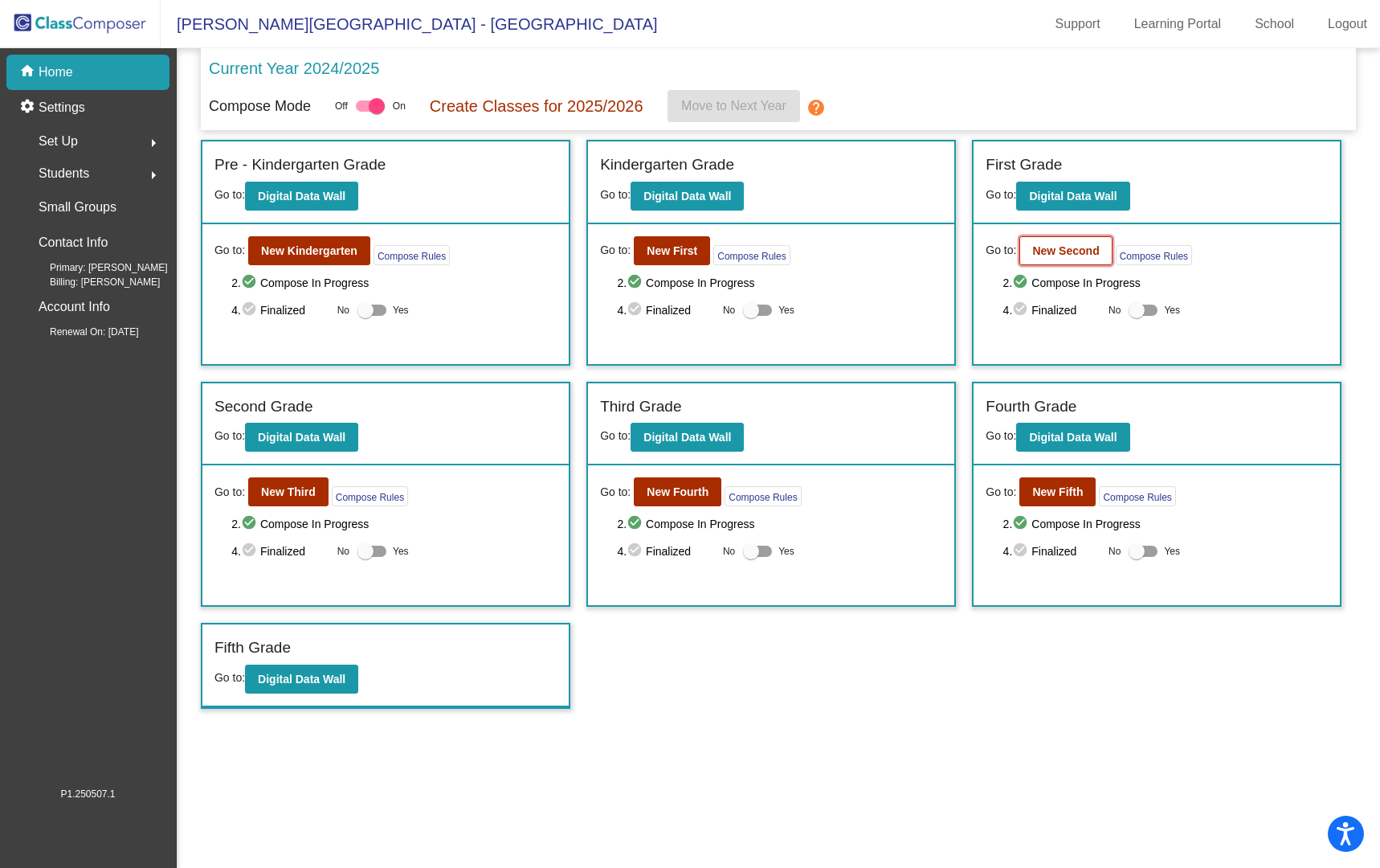
click at [1036, 254] on b "New Second" at bounding box center [1065, 250] width 66 height 13
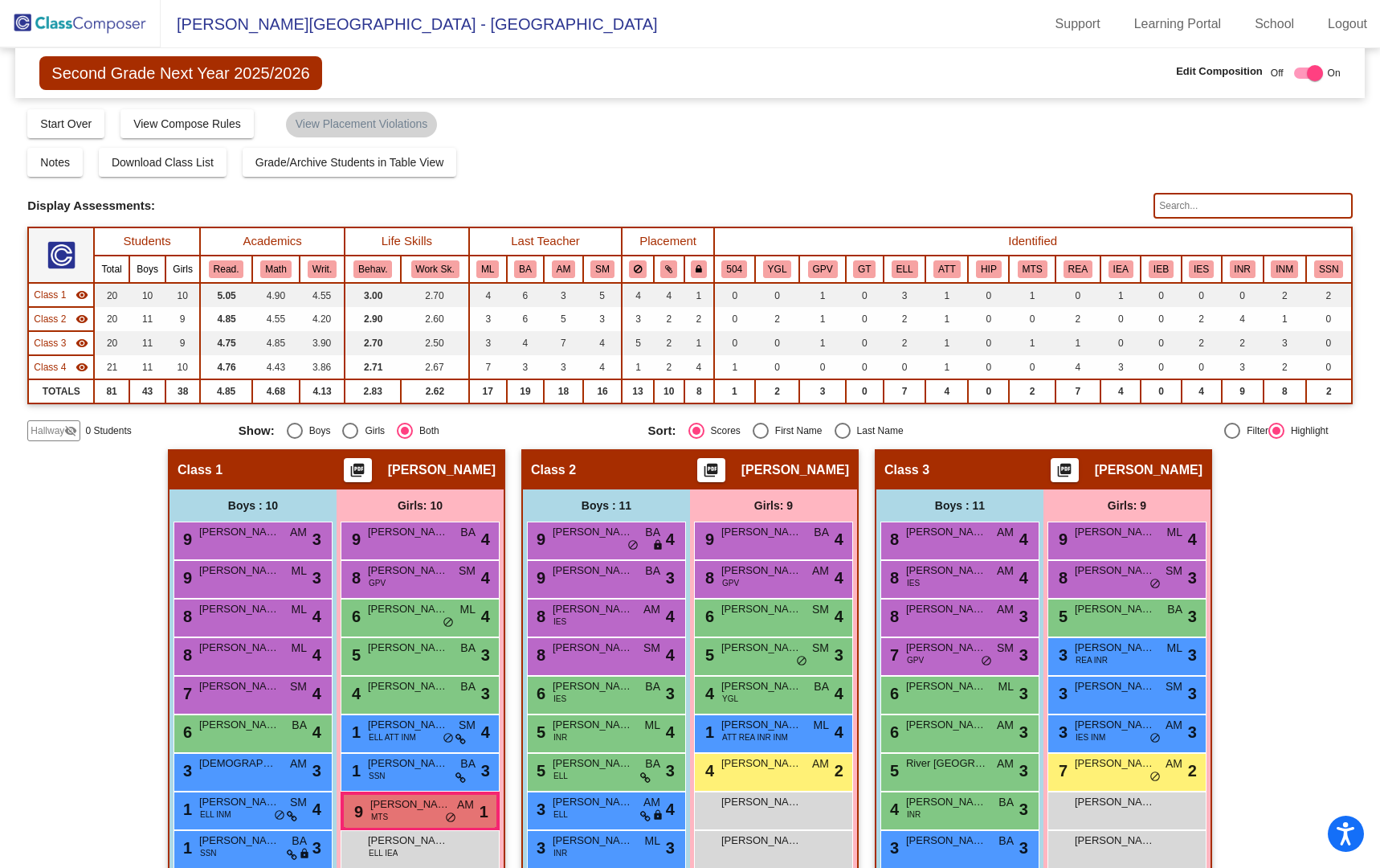
click at [77, 24] on img at bounding box center [80, 23] width 160 height 48
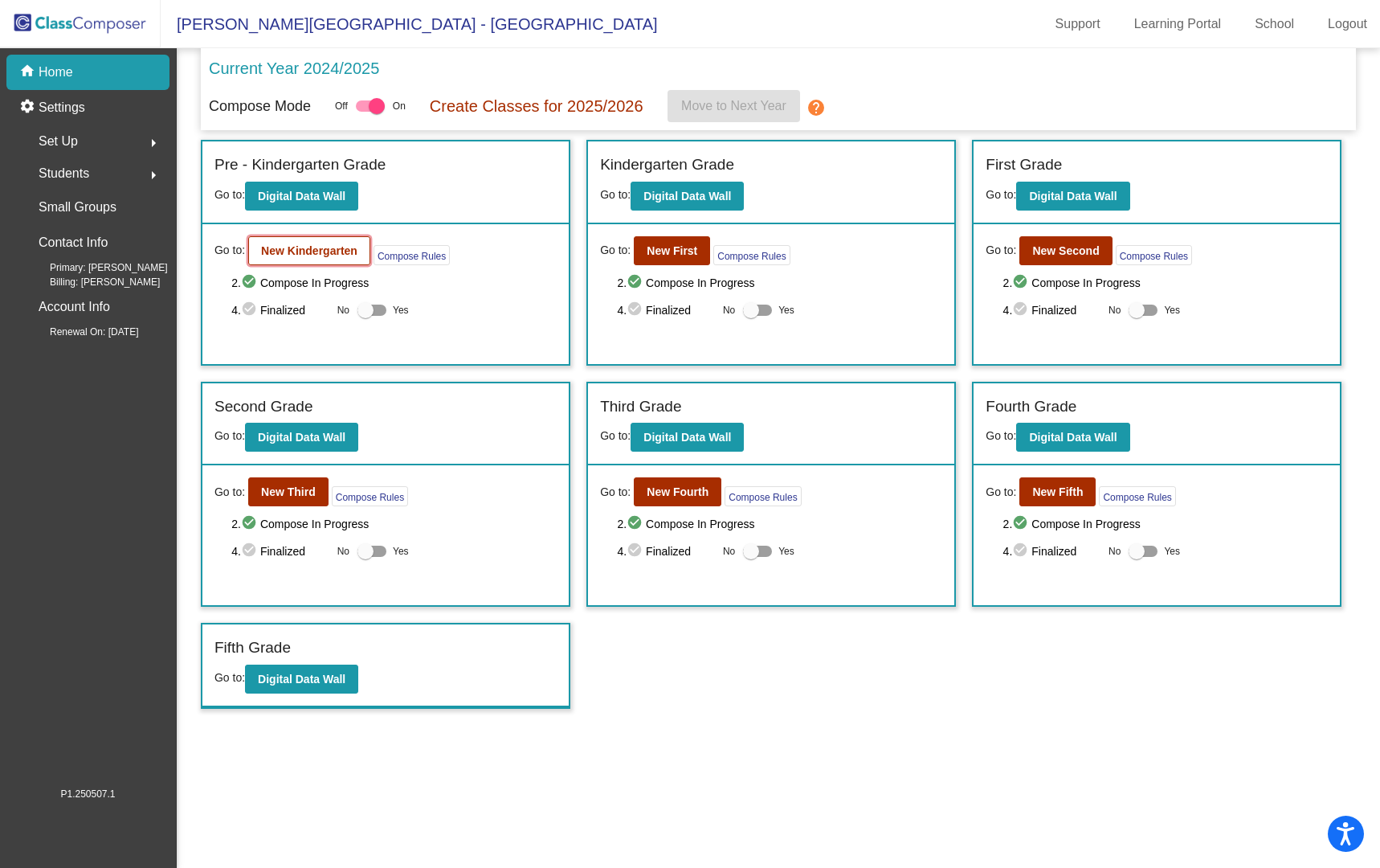
click at [314, 250] on b "New Kindergarten" at bounding box center [309, 250] width 97 height 13
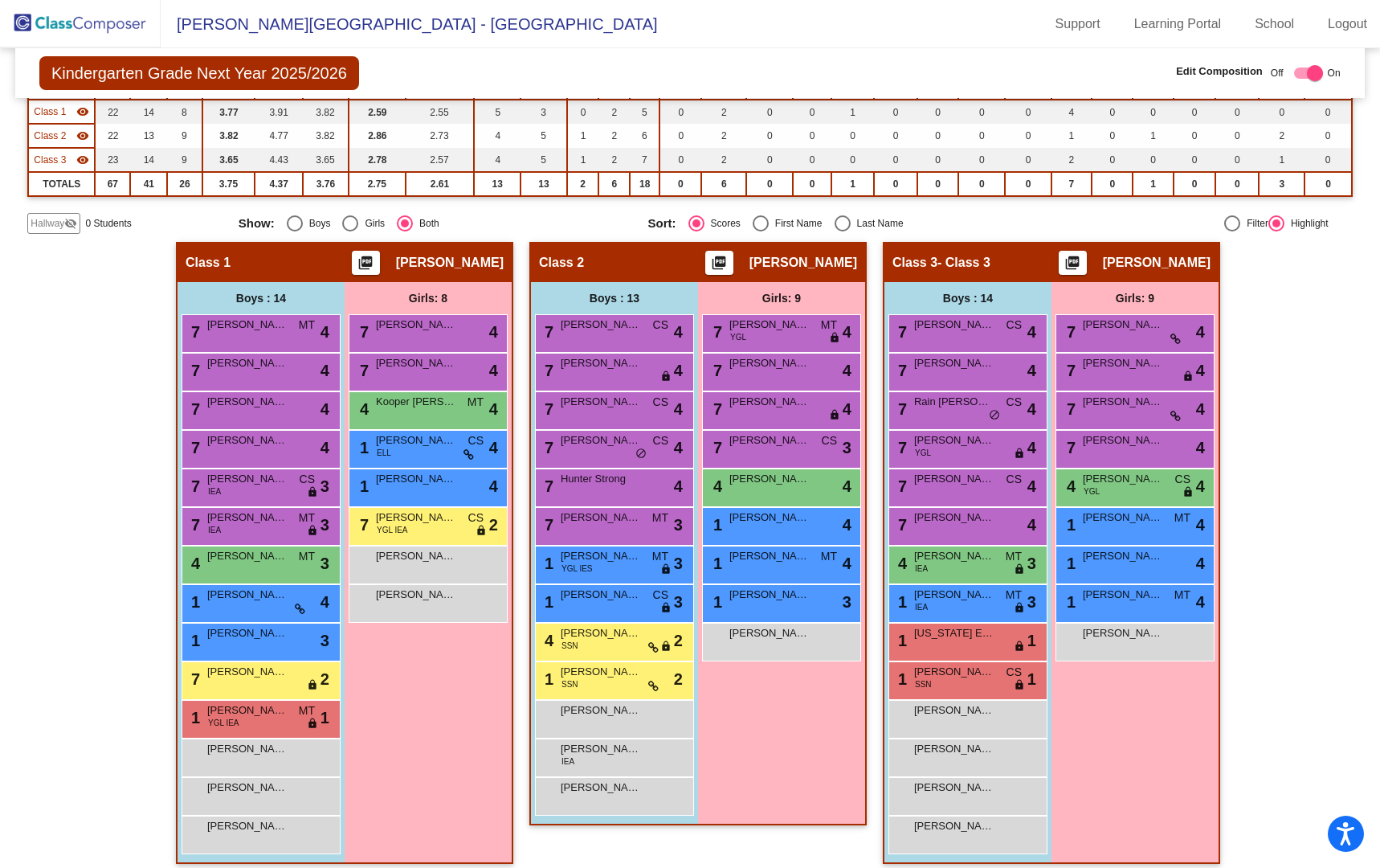
scroll to position [195, 0]
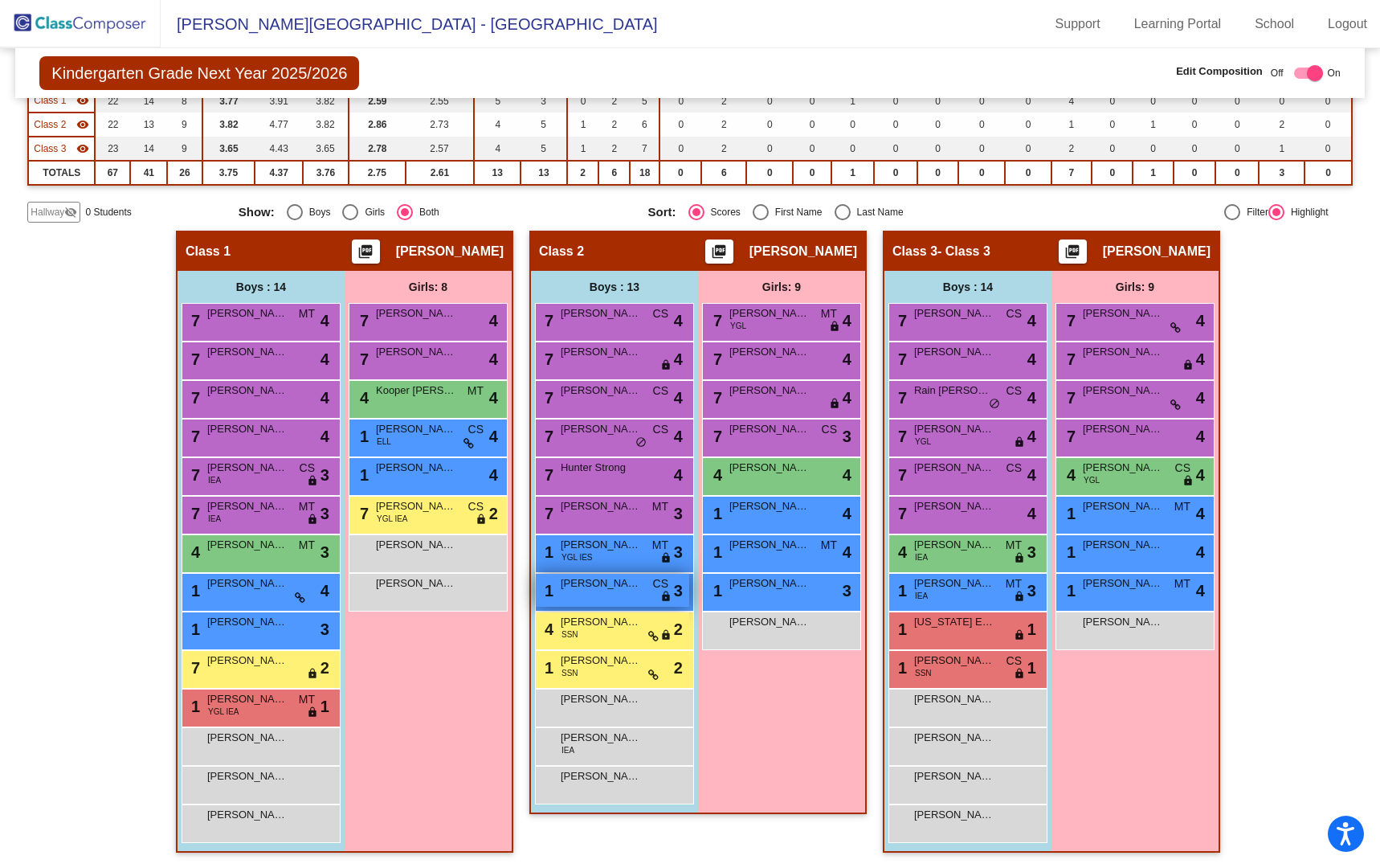
click at [611, 593] on div "1 Romeo Morales CS lock do_not_disturb_alt 3" at bounding box center [612, 590] width 153 height 33
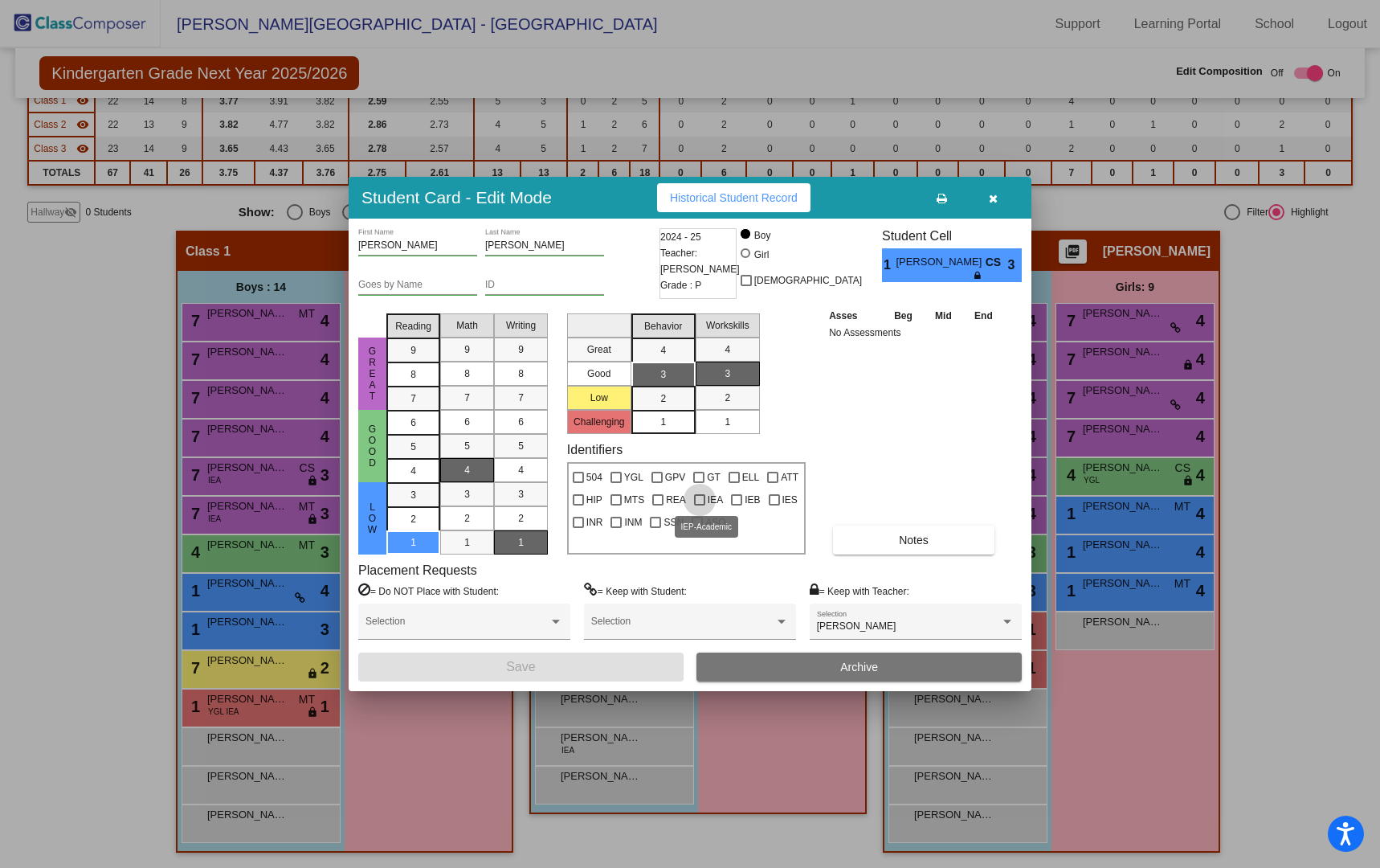
click at [698, 500] on div at bounding box center [700, 500] width 12 height 12
click at [699, 505] on input "IEA" at bounding box center [699, 505] width 1 height 1
checkbox input "true"
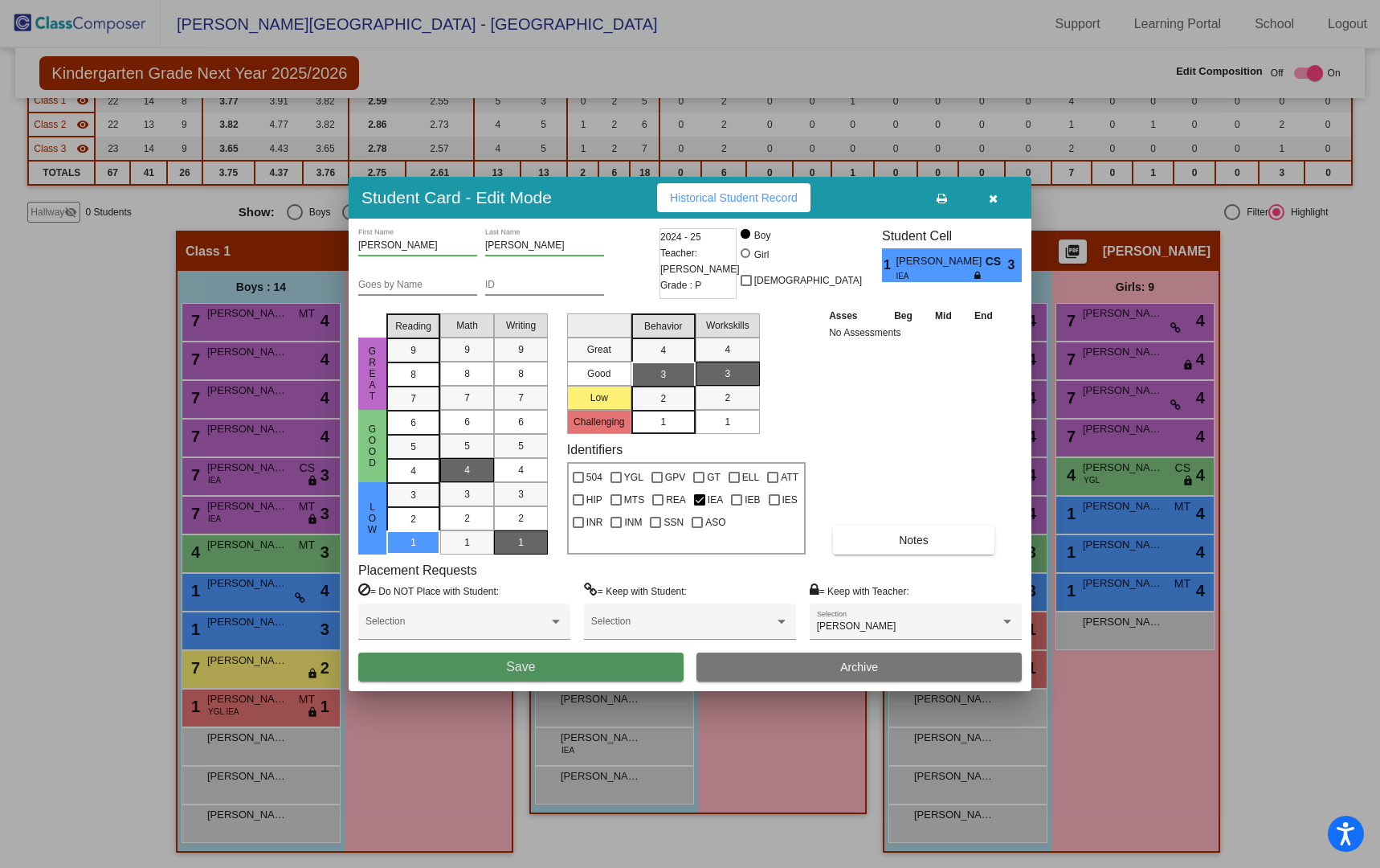
click at [616, 663] on button "Save" at bounding box center [521, 668] width 325 height 29
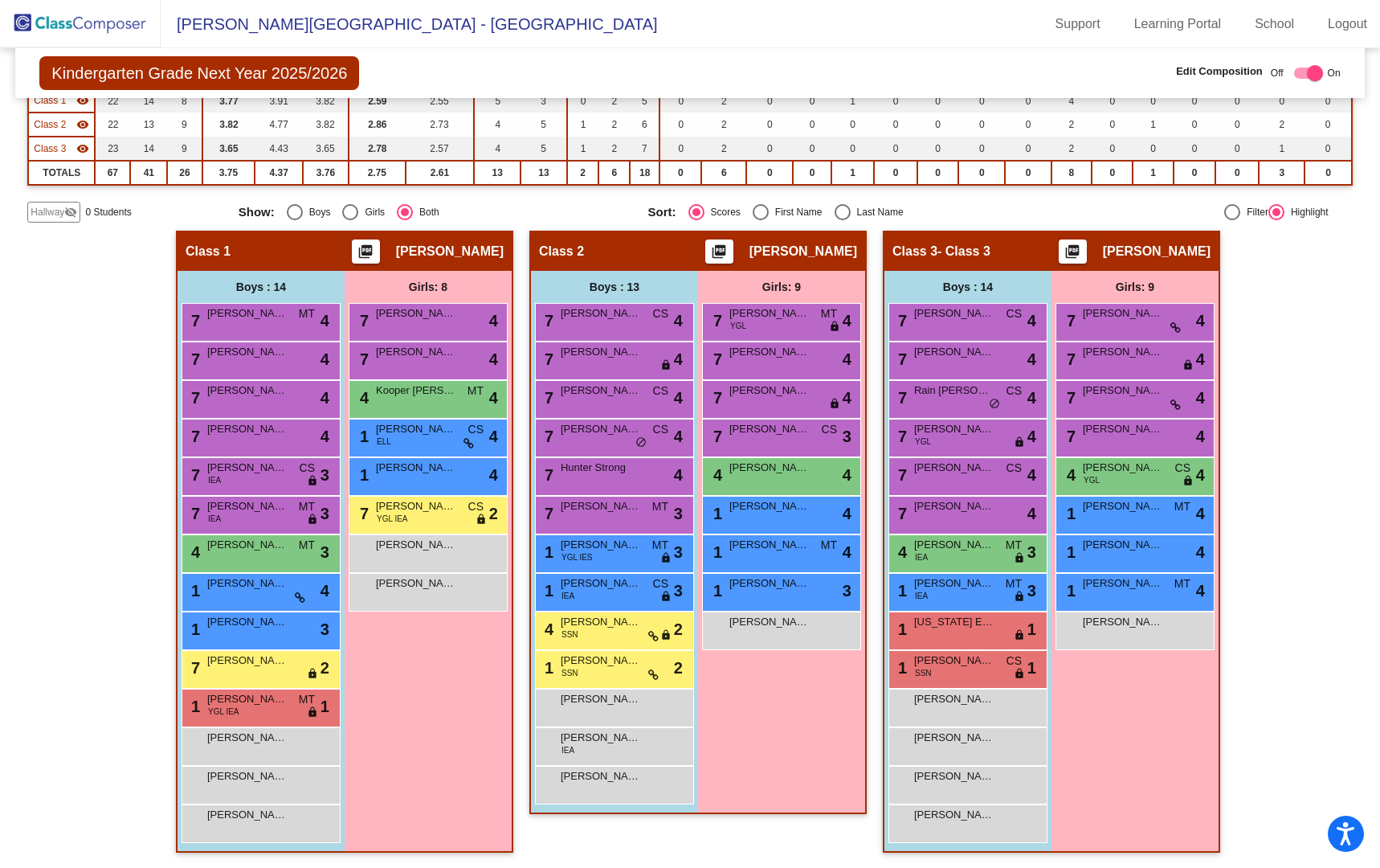
scroll to position [0, 0]
click at [941, 716] on div "Allen Timothy James lock do_not_disturb_alt" at bounding box center [966, 706] width 153 height 33
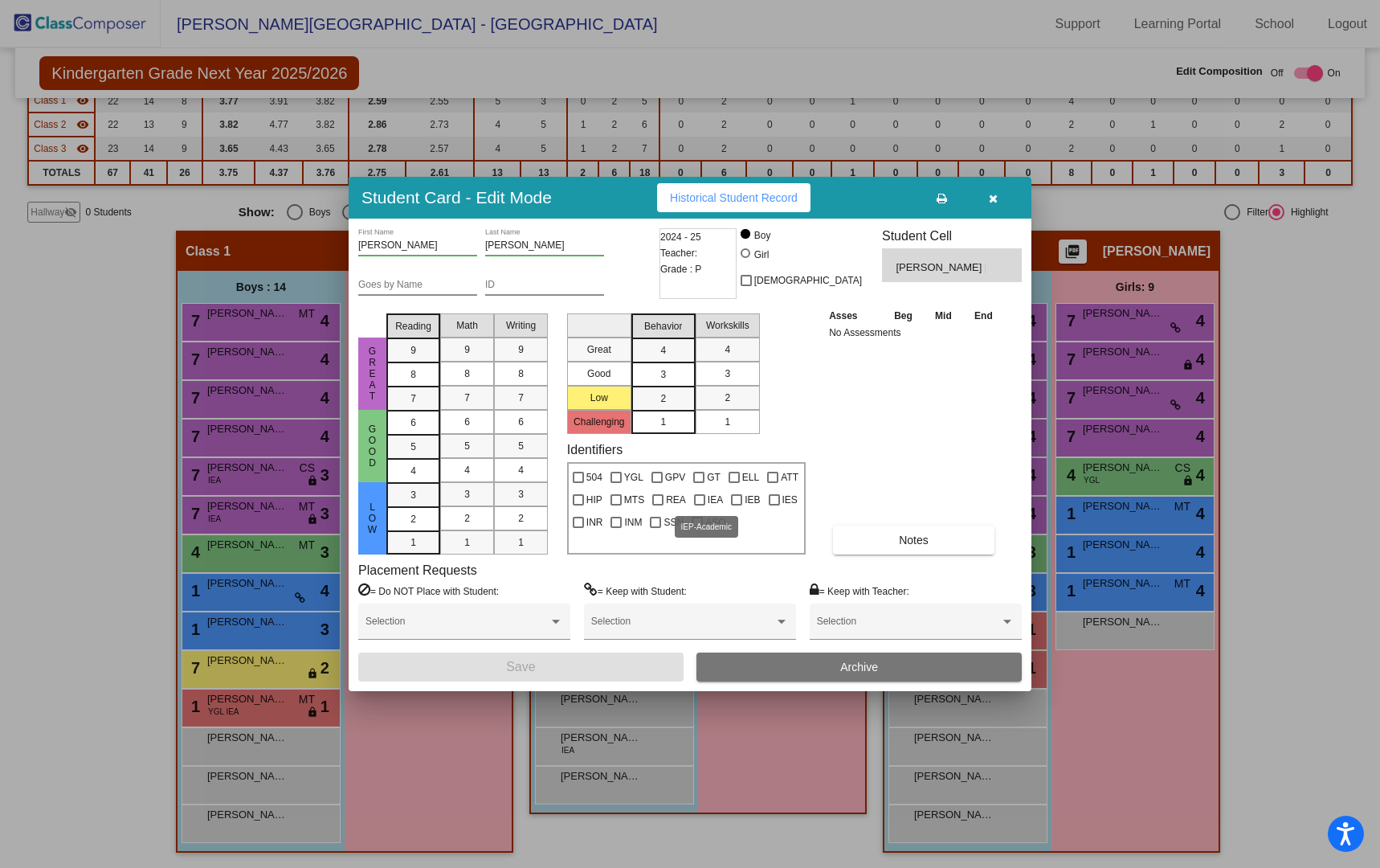
click at [696, 498] on div at bounding box center [700, 500] width 12 height 12
click at [699, 505] on input "IEA" at bounding box center [699, 505] width 1 height 1
checkbox input "true"
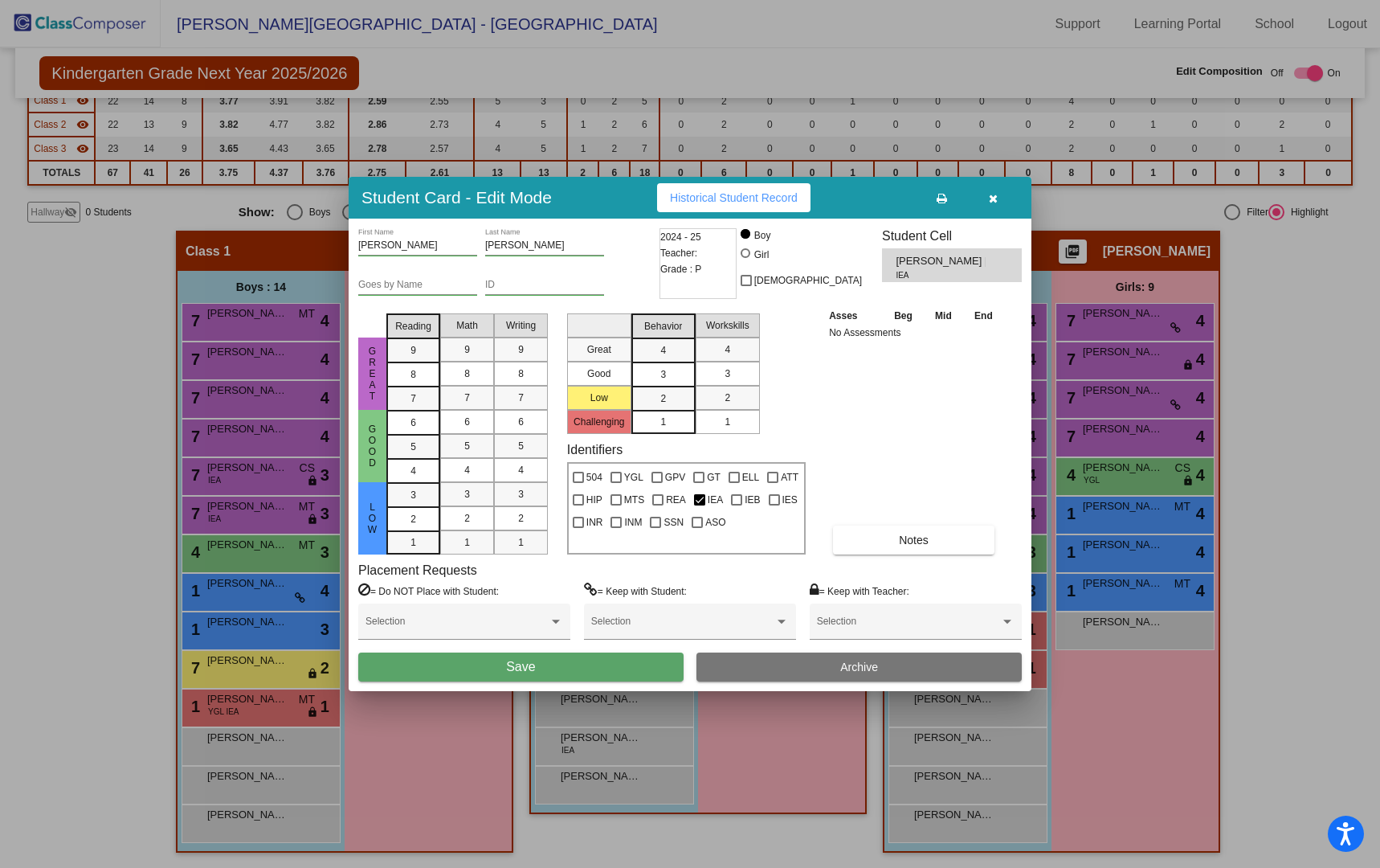
click at [617, 665] on button "Save" at bounding box center [521, 668] width 325 height 29
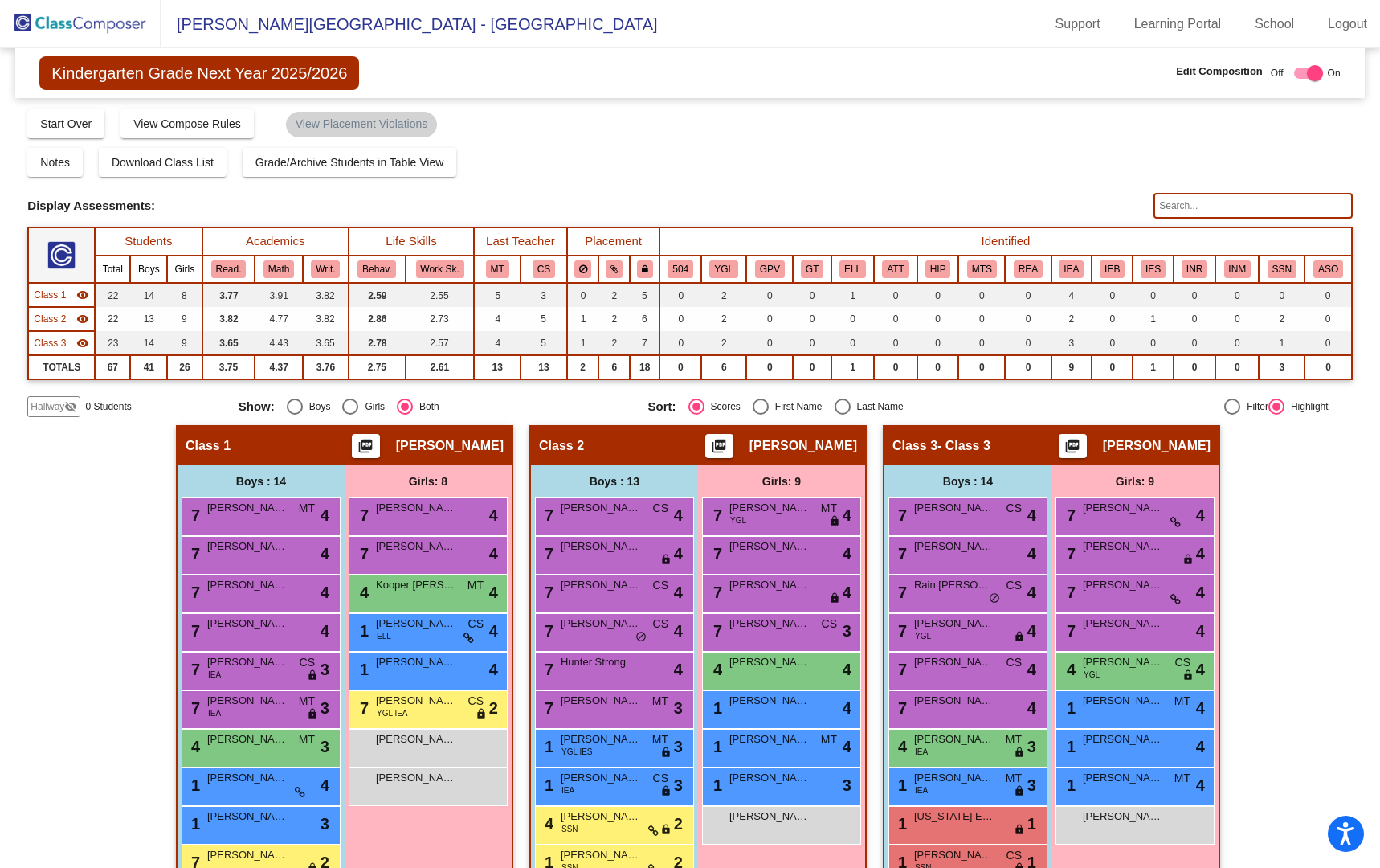
click at [104, 29] on img at bounding box center [80, 23] width 160 height 48
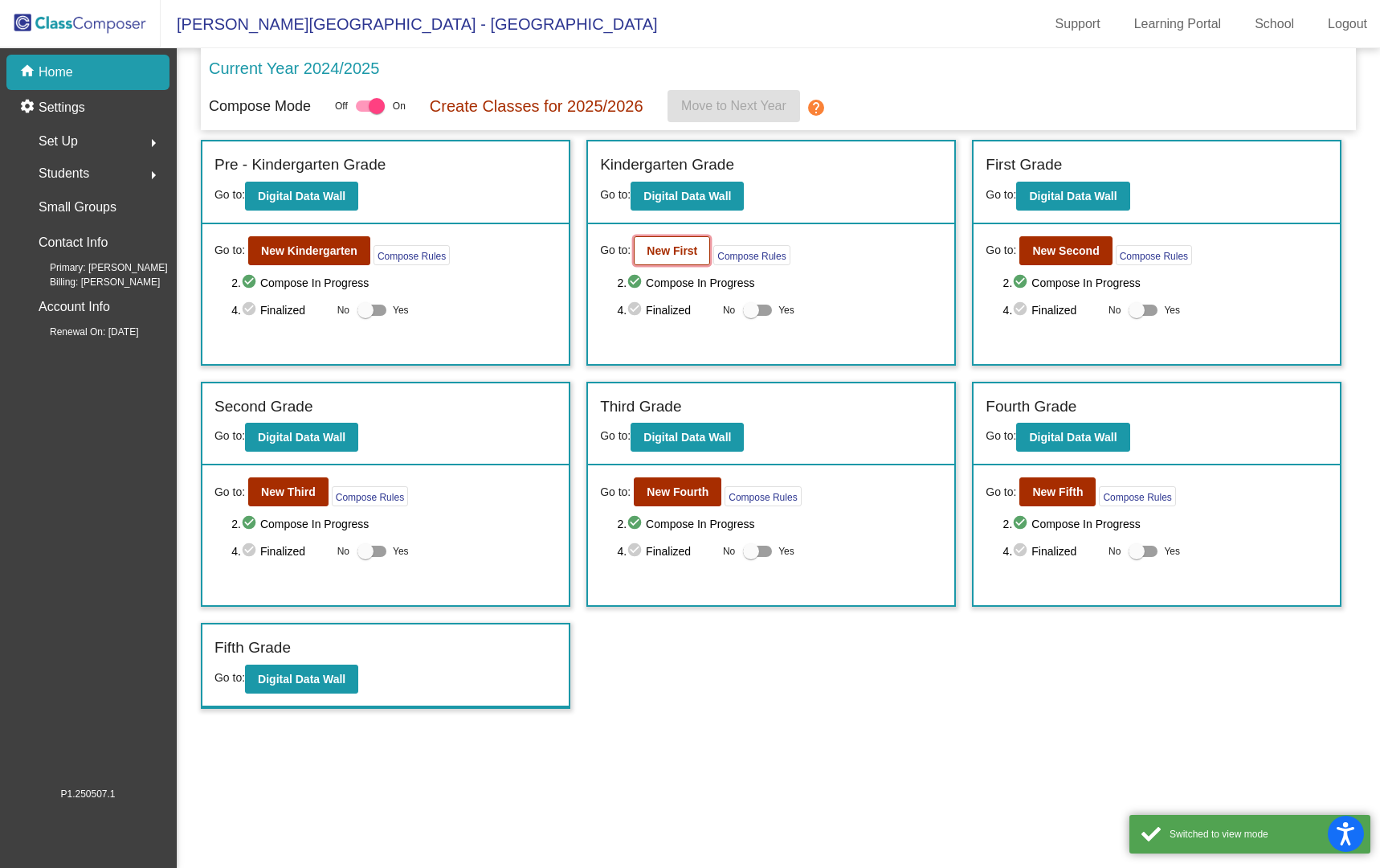
click at [662, 255] on b "New First" at bounding box center [672, 250] width 51 height 13
